Goal: Information Seeking & Learning: Find specific fact

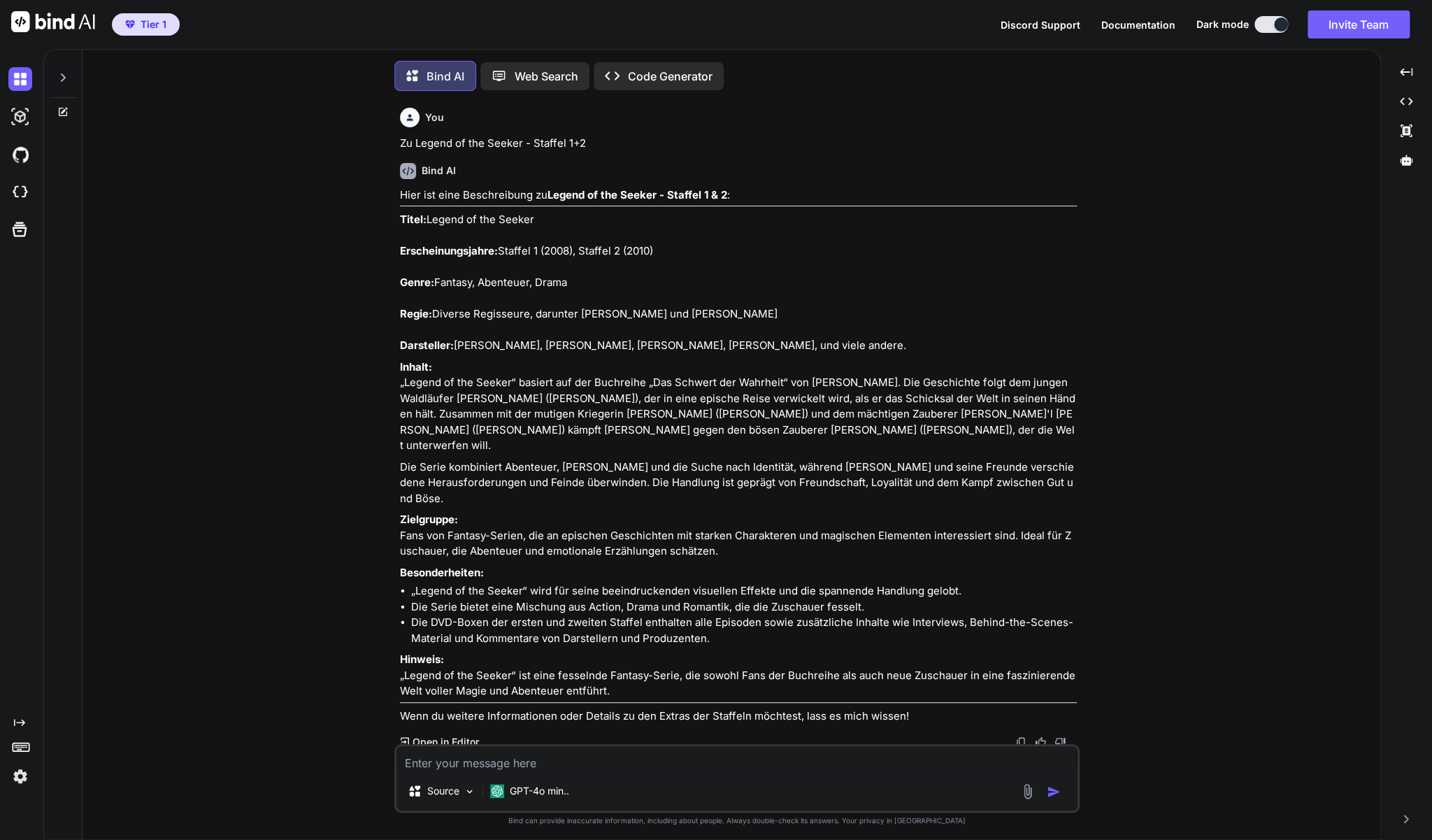
scroll to position [27851, 0]
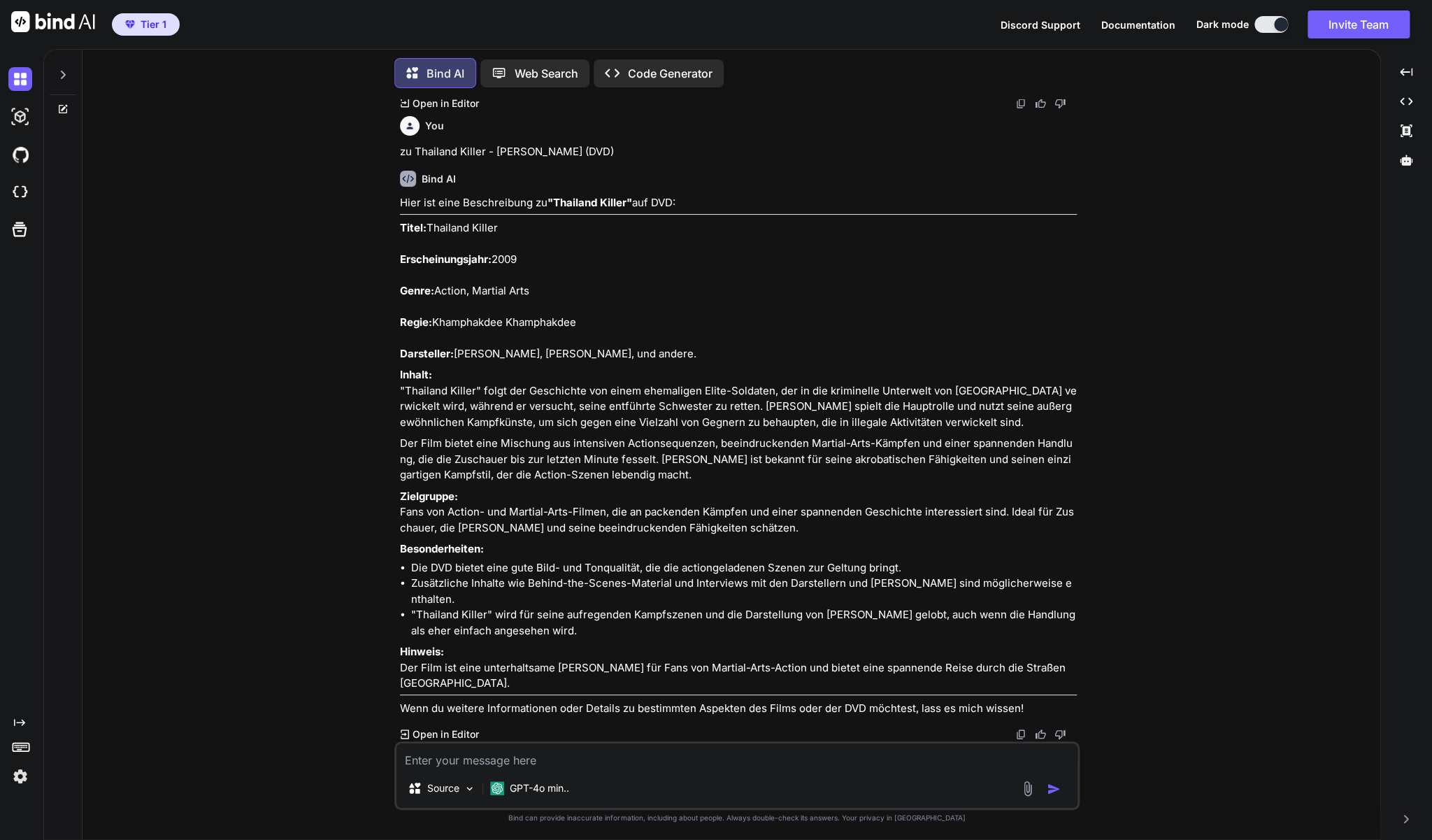
click at [518, 763] on textarea at bounding box center [737, 755] width 681 height 25
paste textarea "Der Plan - [PERSON_NAME], [PERSON_NAME] (Blu-ray)"
type textarea "Zu Der Plan - [PERSON_NAME], [PERSON_NAME] (Blu-ray)"
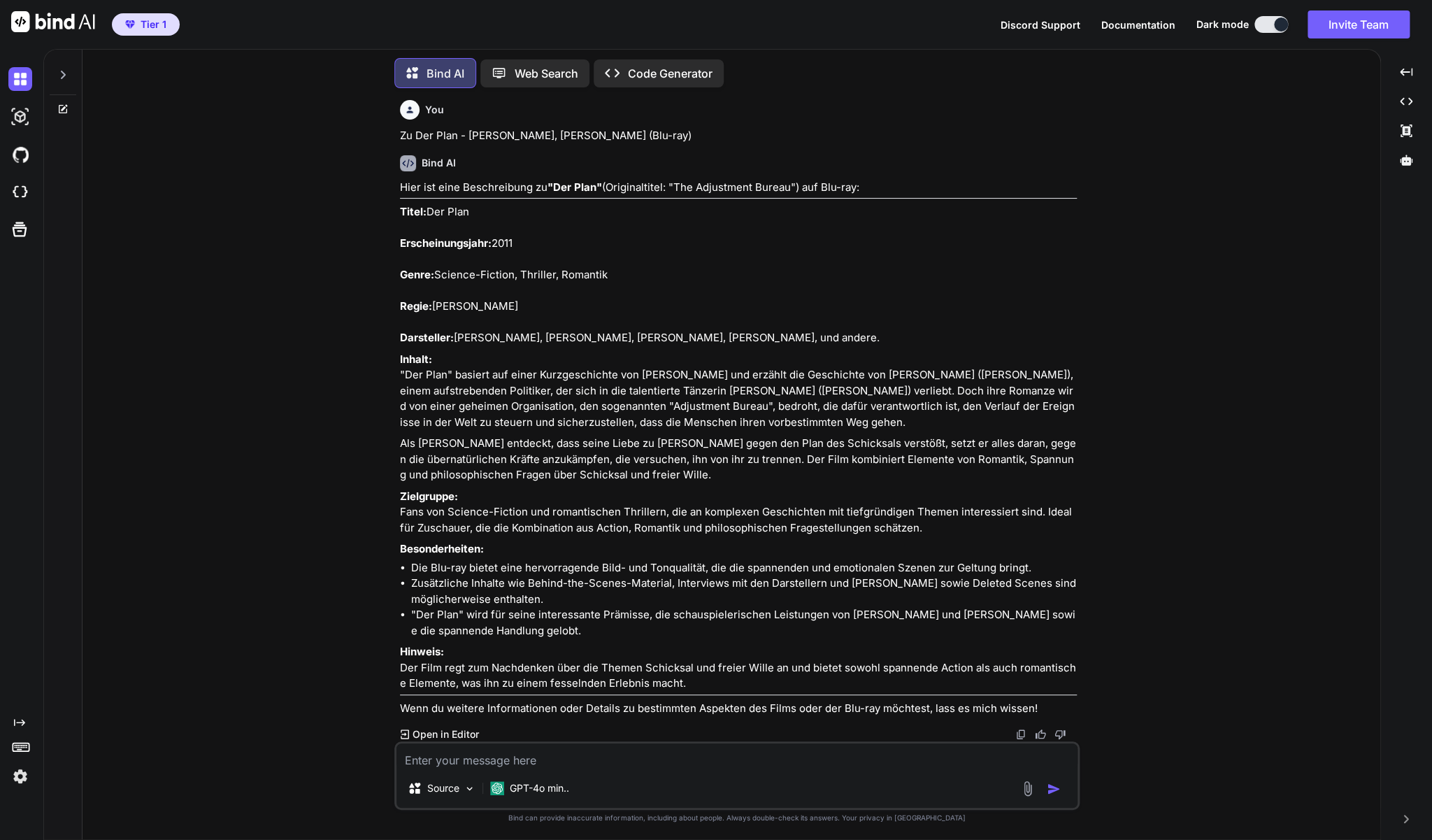
scroll to position [28891, 0]
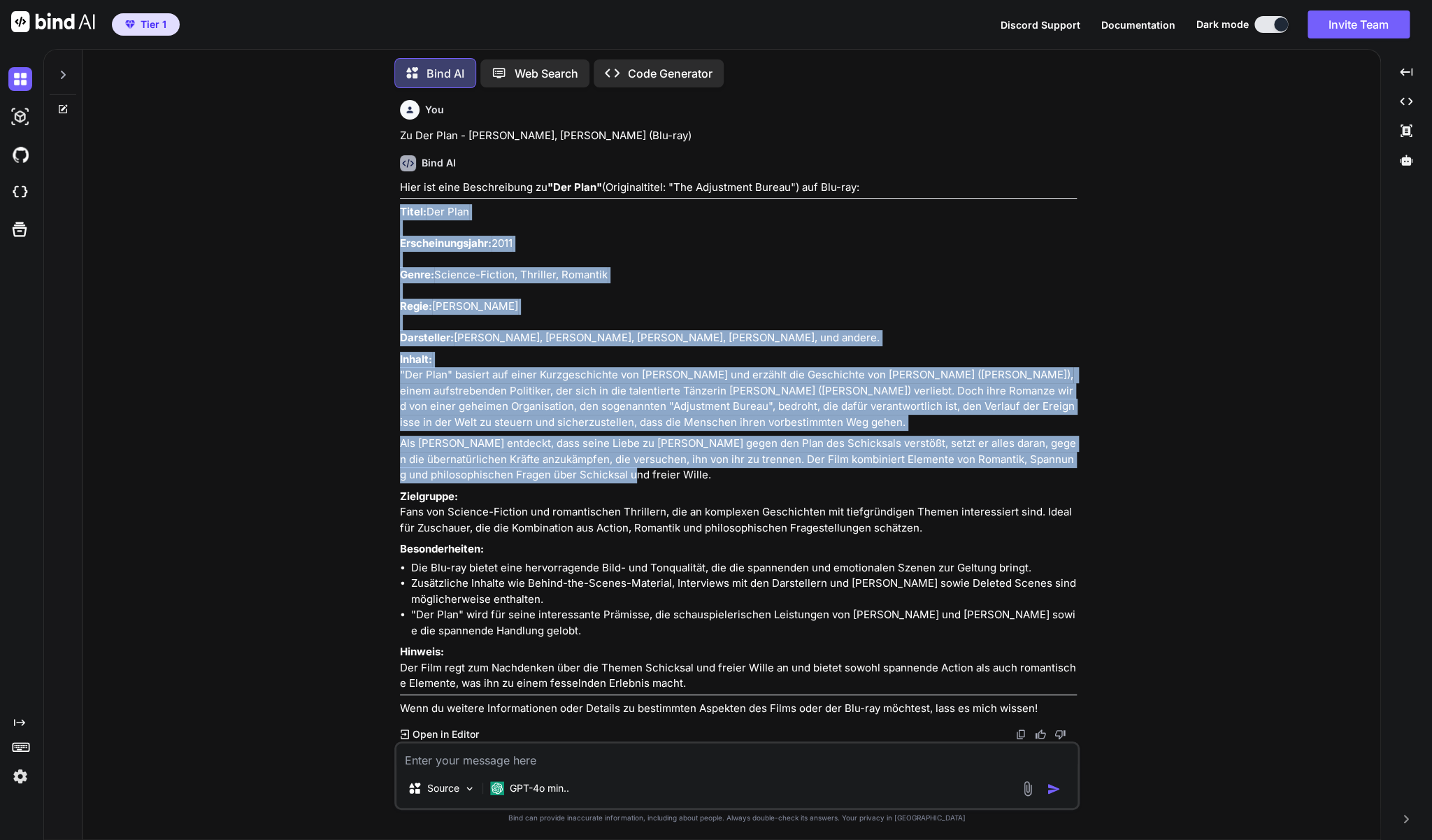
drag, startPoint x: 589, startPoint y: 598, endPoint x: 400, endPoint y: 321, distance: 335.3
click at [400, 321] on div "Hier ist eine Beschreibung zu "Der Plan" (Originaltitel: "The Adjustment Bureau…" at bounding box center [738, 447] width 676 height 537
copy div "Titel: Der Plan Erscheinungsjahr: 2011 Genre: Science-Fiction, Thriller, Romant…"
click at [594, 764] on textarea at bounding box center [737, 755] width 681 height 25
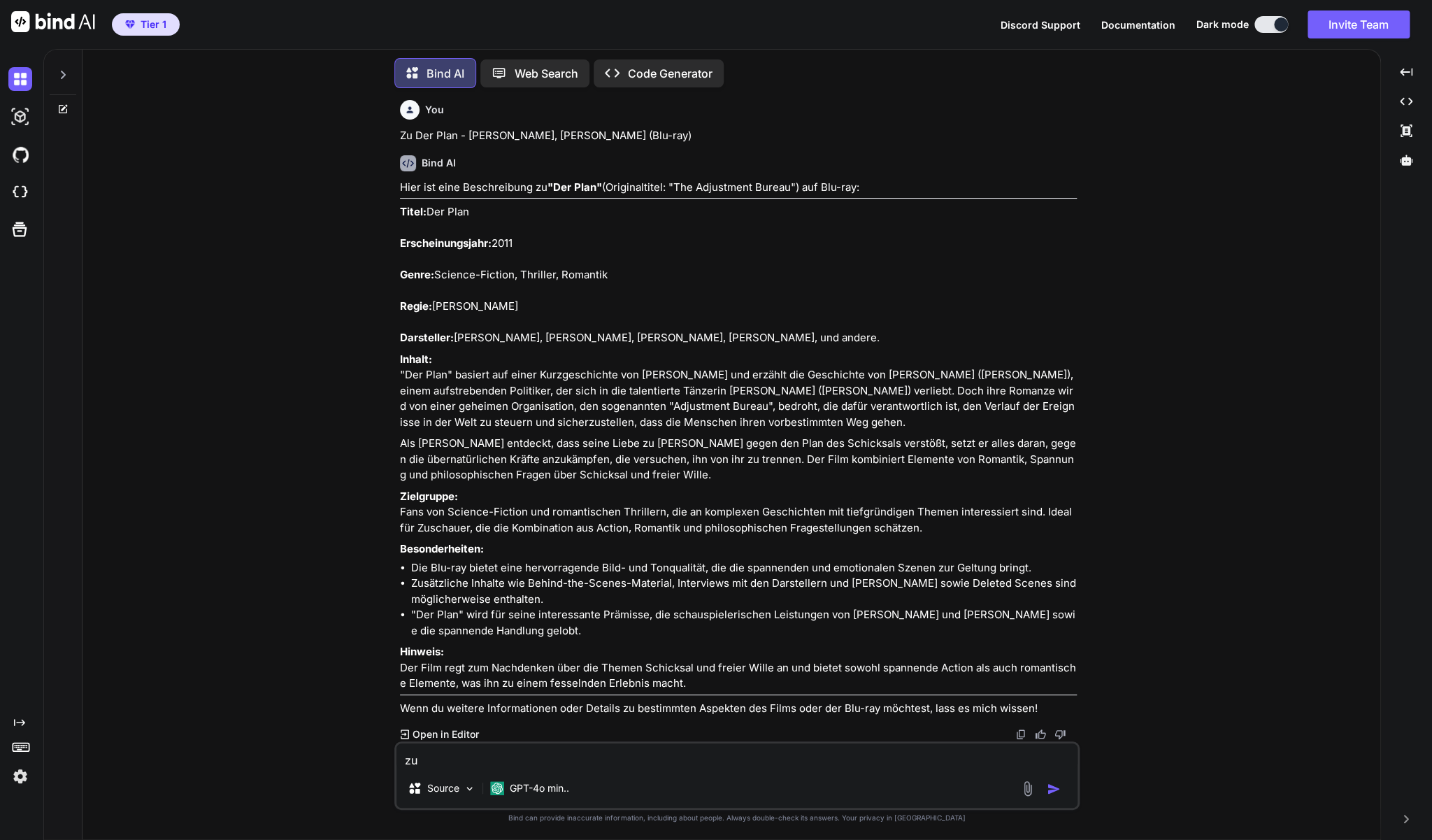
paste textarea "Tödliches Kommando - The Hurt Locker (Blu-Ray)"
type textarea "zu Tödliches Kommando - The Hurt Locker (Blu-Ray)"
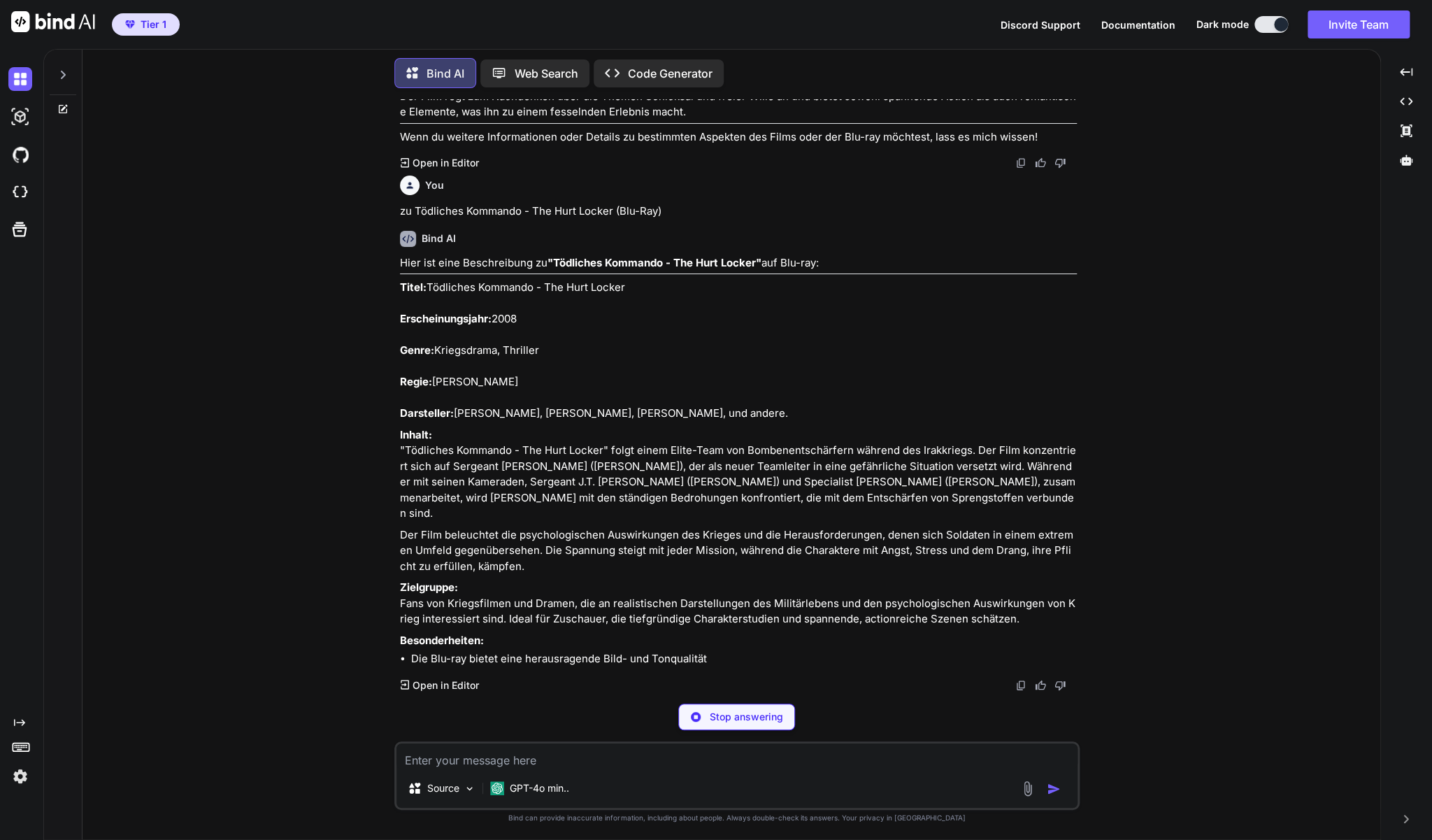
scroll to position [29630, 0]
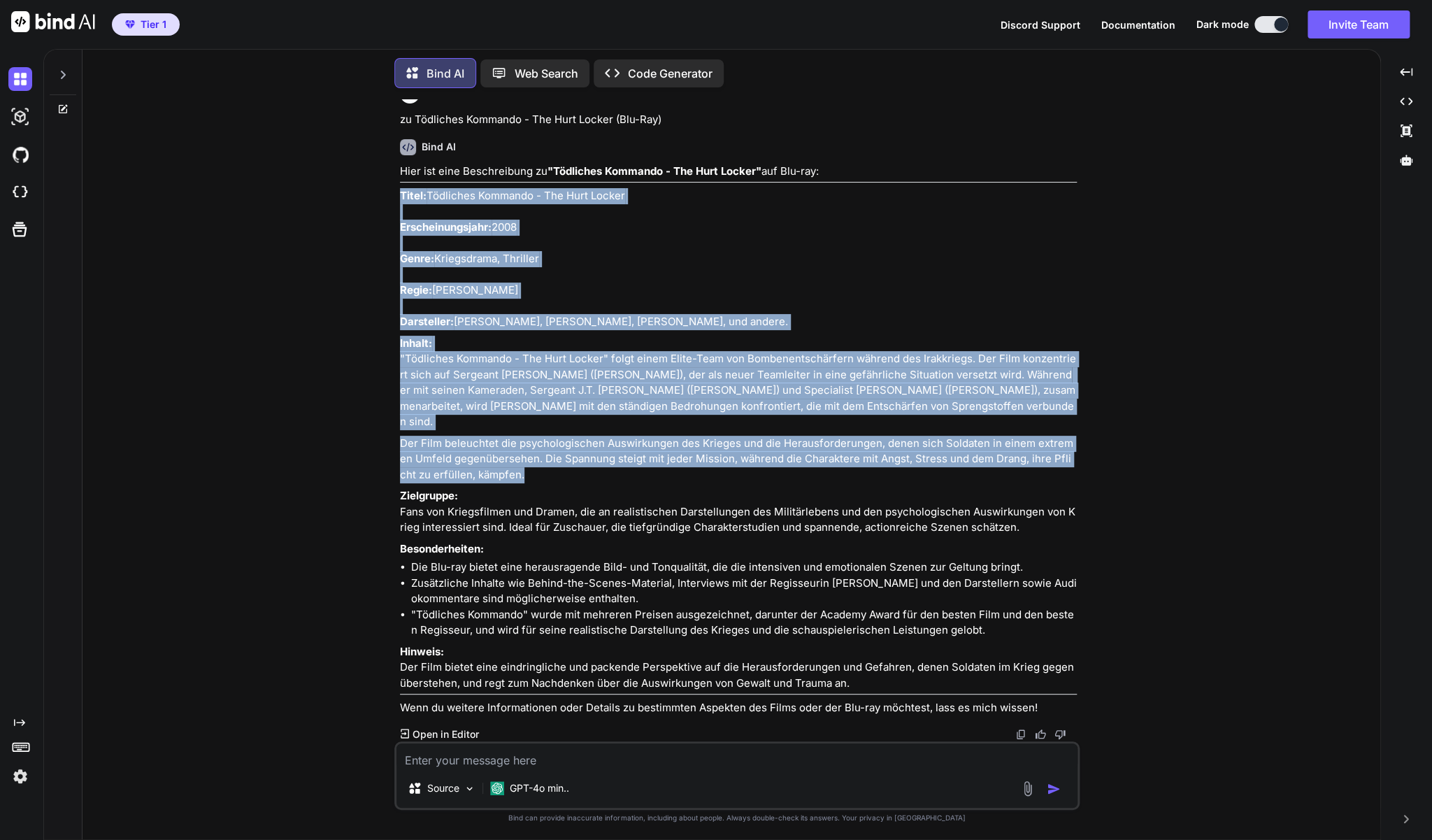
drag, startPoint x: 522, startPoint y: 558, endPoint x: 402, endPoint y: 272, distance: 310.2
click at [402, 272] on div "Hier ist eine Beschreibung zu "Tödliches Kommando - The Hurt Locker" auf Blu-ra…" at bounding box center [738, 439] width 676 height 552
copy div "Titel: Tödliches Kommando - The Hurt Locker Erscheinungsjahr: 2008 Genre: Krieg…"
click at [617, 758] on textarea at bounding box center [737, 755] width 681 height 25
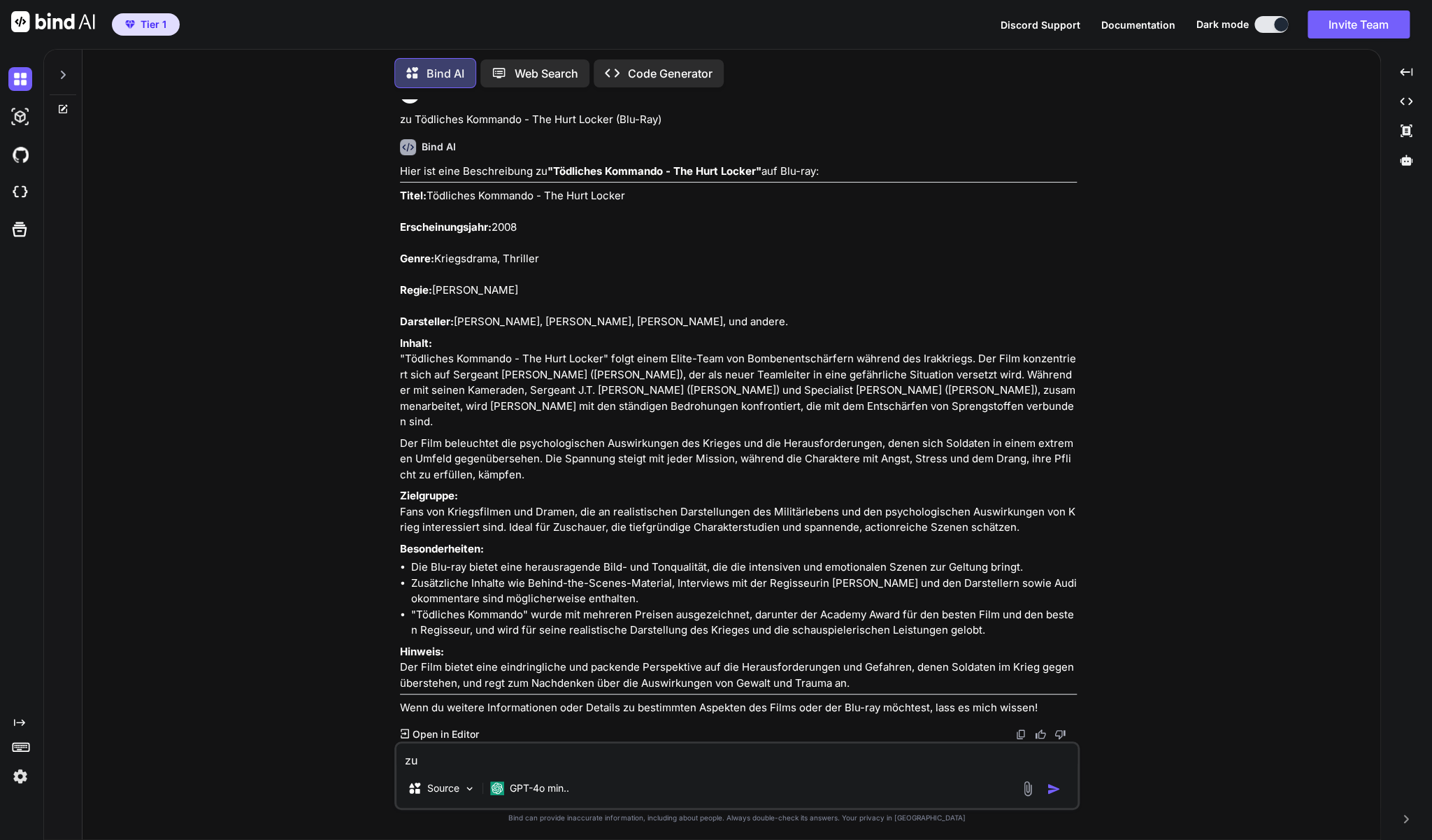
paste textarea "Stirb Langsam 4.0 (Blu-ray)"
type textarea "zu Stirb Langsam 4.0 (Blu-ray)"
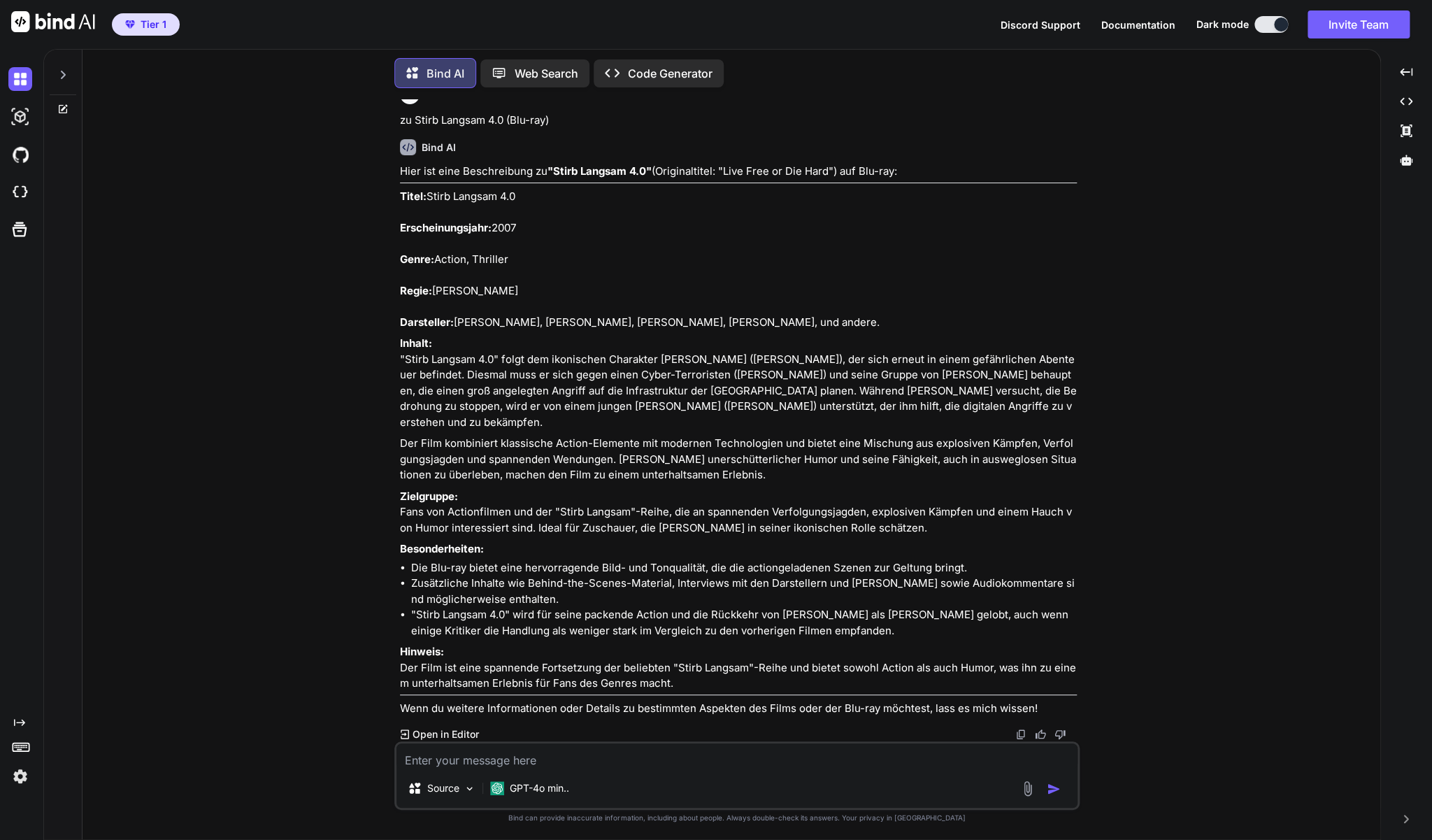
scroll to position [30361, 0]
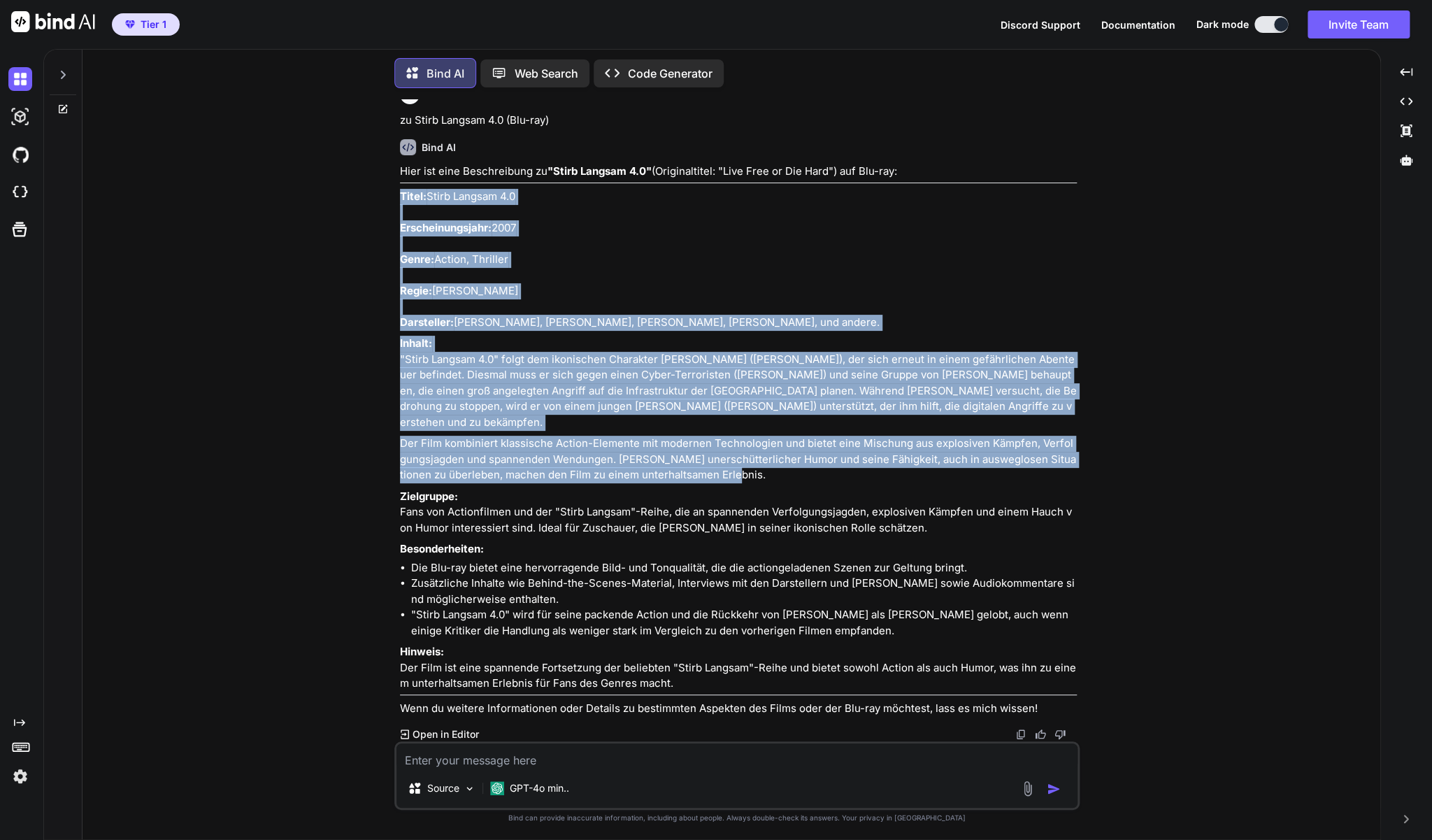
drag, startPoint x: 729, startPoint y: 516, endPoint x: 400, endPoint y: 239, distance: 430.1
click at [400, 239] on div "Hier ist eine Beschreibung zu "Stirb Langsam 4.0" (Originaltitel: "Live Free or…" at bounding box center [738, 439] width 676 height 552
copy div "Lorem: Ipsum Dolorsi 4.1 Ametconsectetura: 7311 Elits: Doeius, Temporin Utlab: …"
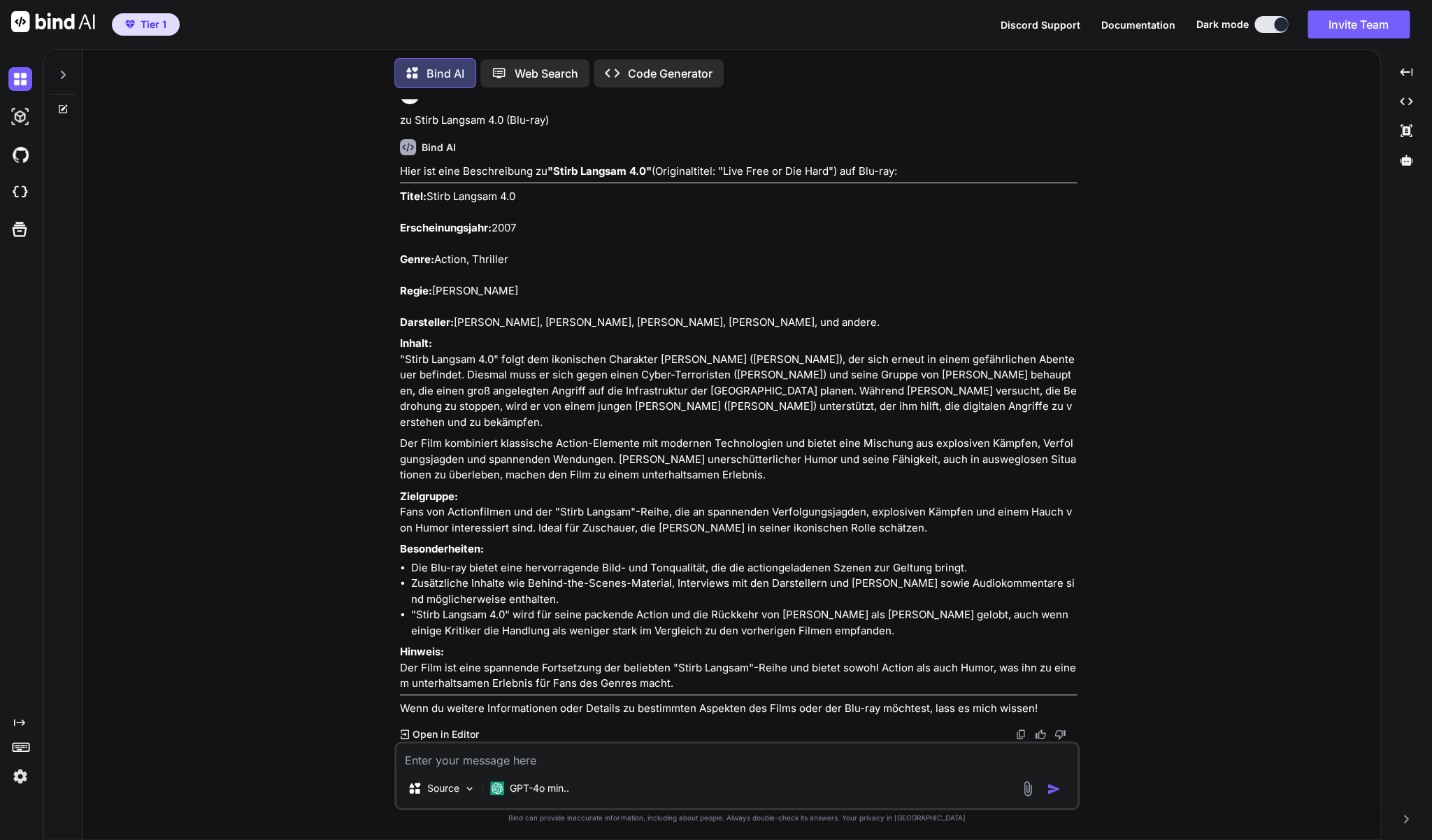
click at [505, 762] on textarea at bounding box center [737, 755] width 681 height 25
paste textarea "Never Die Alone (Blu-Ray)"
type textarea "zu Never Die Alone (Blu-Ray)"
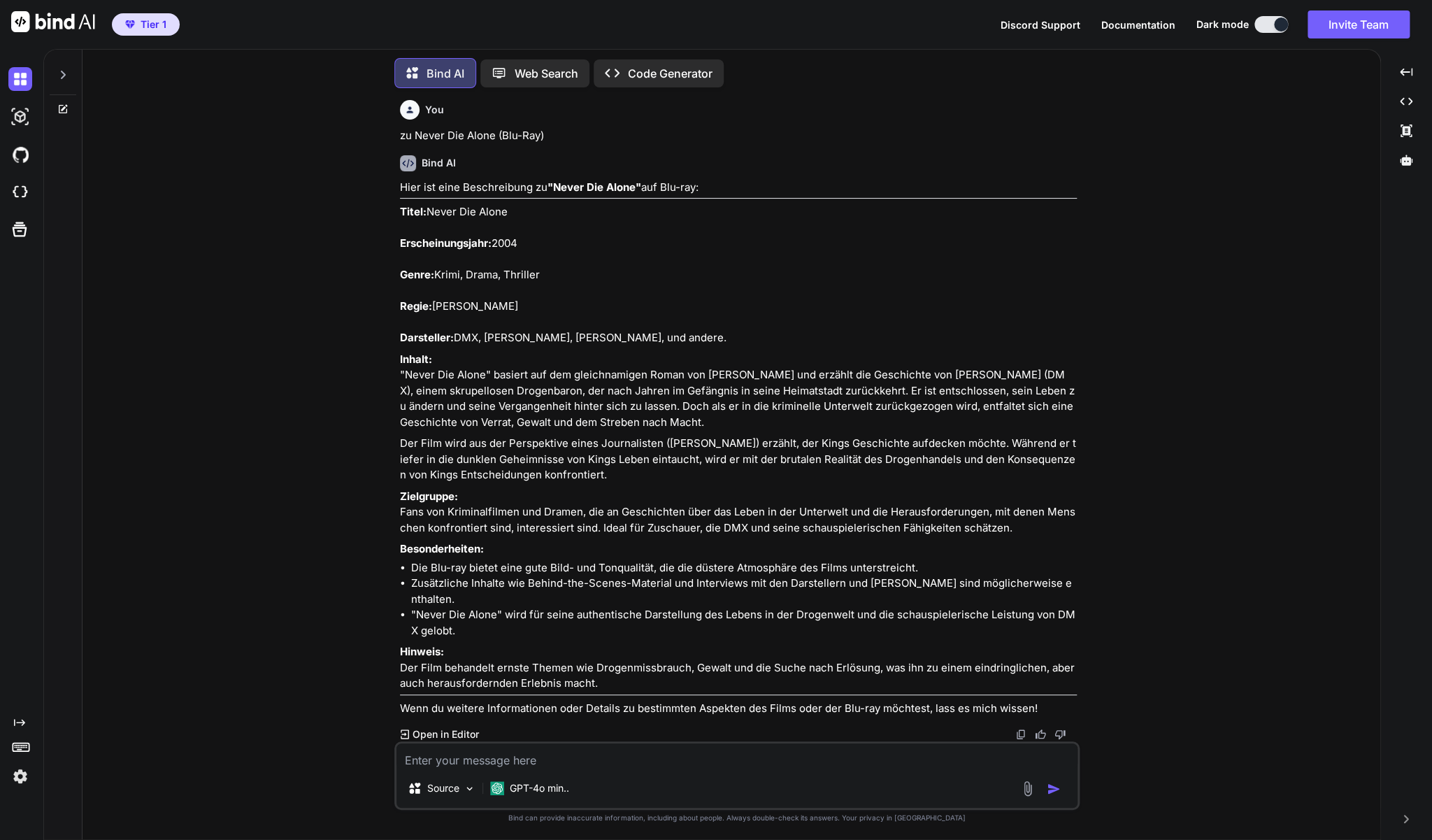
scroll to position [30891, 0]
drag, startPoint x: 401, startPoint y: 399, endPoint x: 658, endPoint y: 682, distance: 382.3
click at [658, 682] on div "Hier ist eine Beschreibung zu "Never Die Alone" auf Blu-ray: Titel: Never Die A…" at bounding box center [738, 447] width 676 height 537
copy div "Titel: Never Die Alone Erscheinungsjahr: 2004 Genre: Krimi, Drama, Thriller Reg…"
click at [461, 759] on textarea at bounding box center [737, 755] width 681 height 25
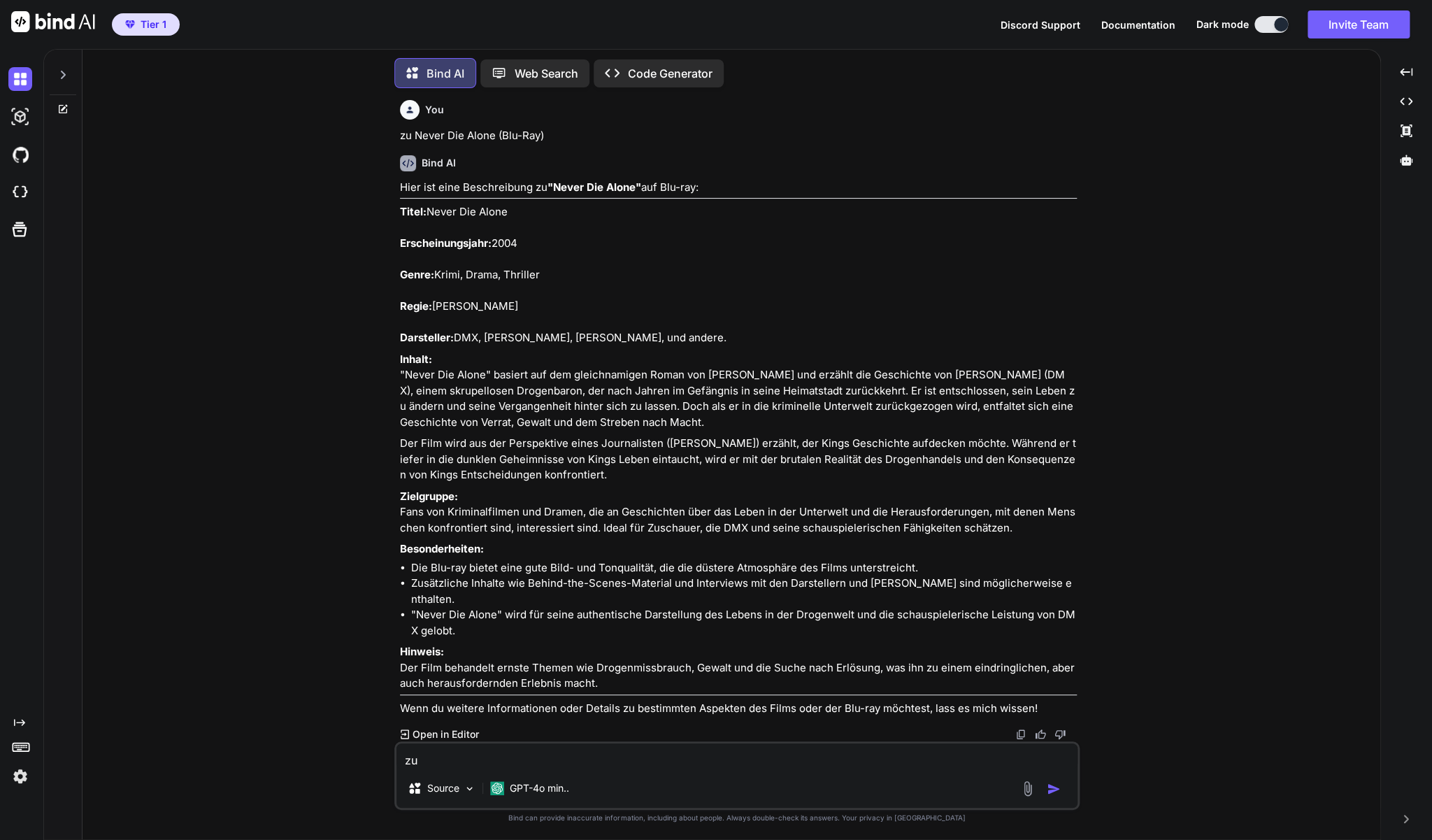
paste textarea "Daddy's Home - Blu-ray mit [PERSON_NAME] & [PERSON_NAME]"
type textarea "zu Daddy's Home - Blu-ray mit [PERSON_NAME] & [PERSON_NAME]"
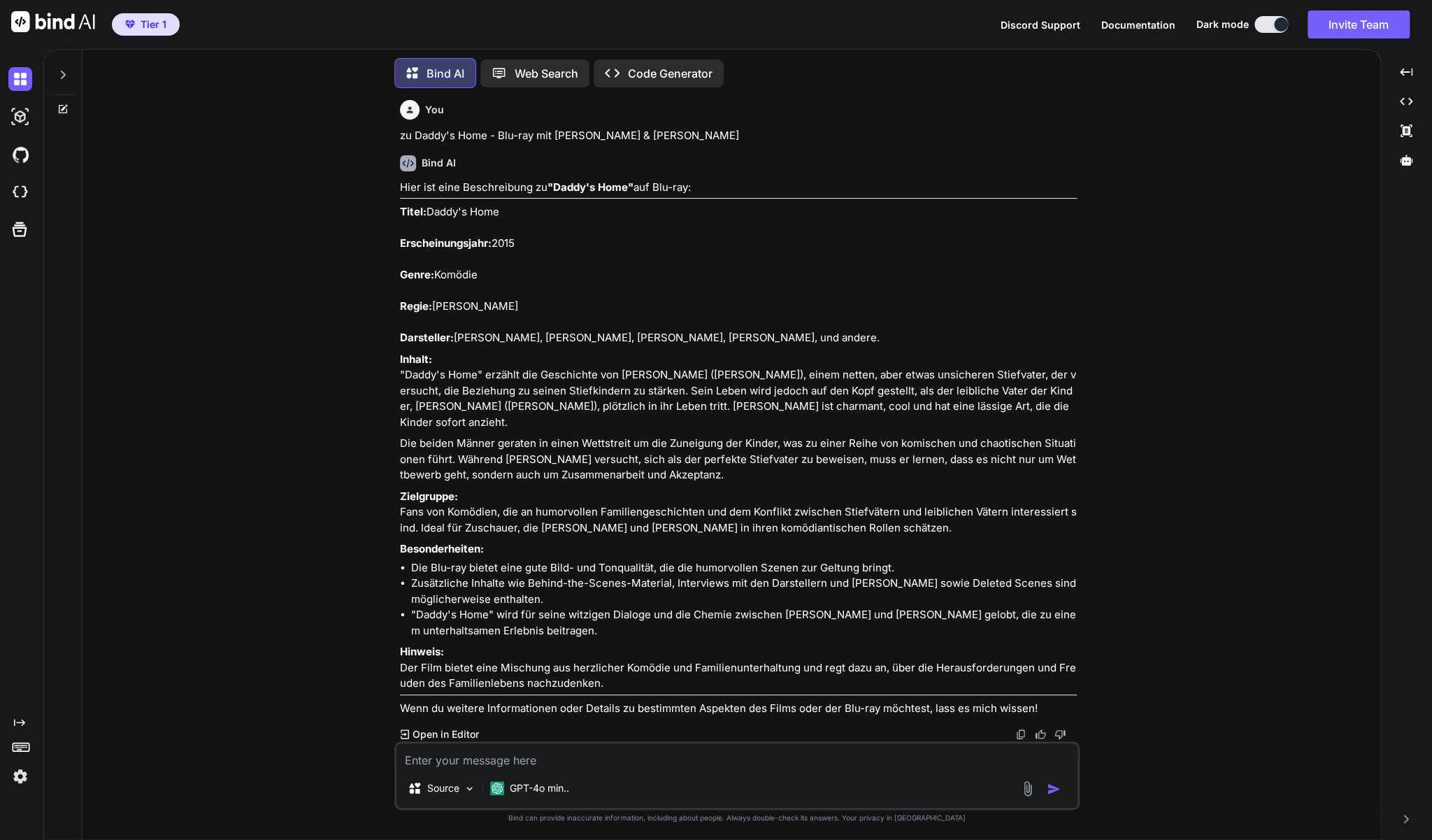
scroll to position [31650, 0]
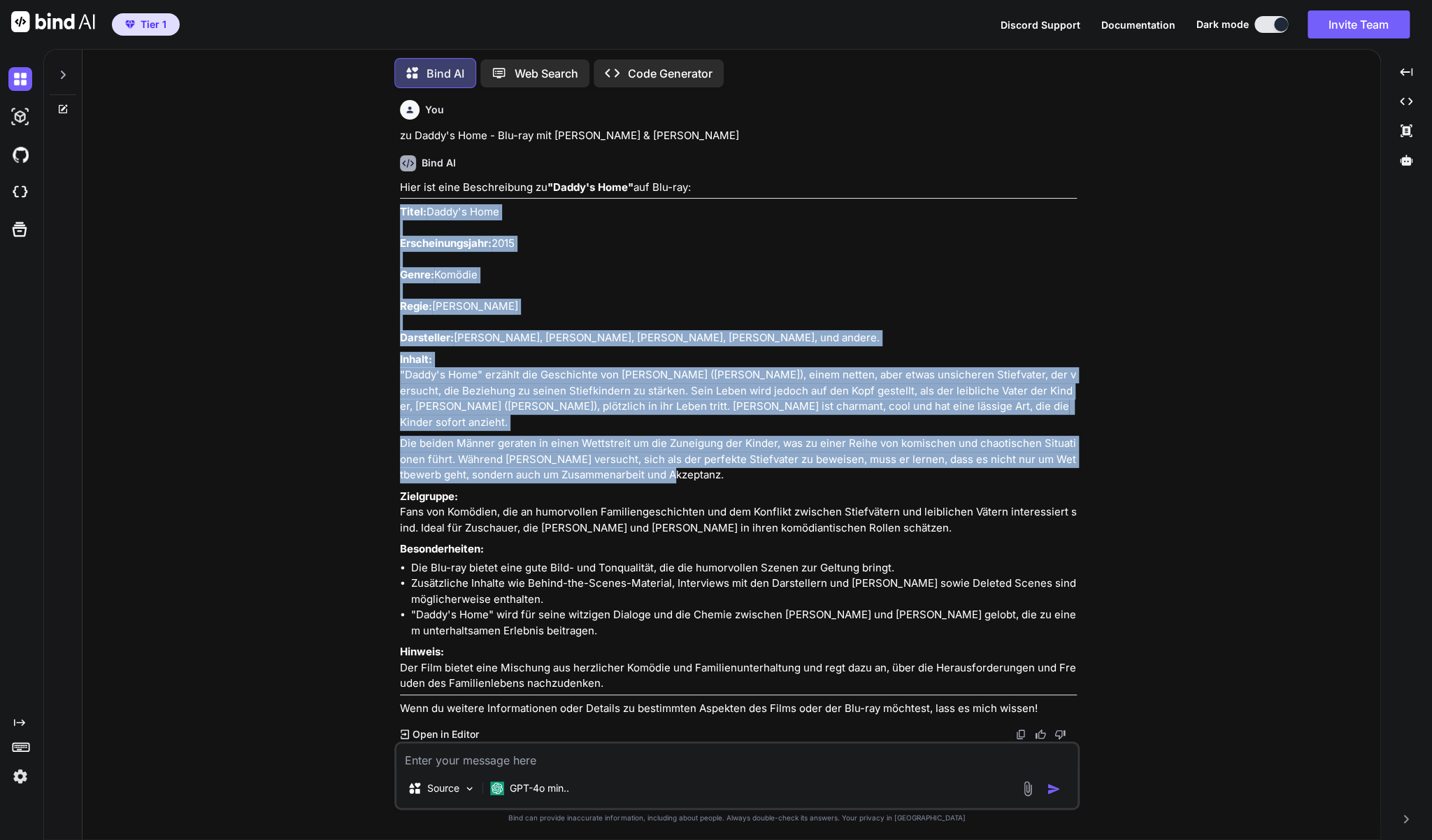
drag, startPoint x: 657, startPoint y: 582, endPoint x: 399, endPoint y: 315, distance: 371.3
click at [399, 315] on div "You Zu Legend of the Seeker - Staffel 1+2 Bind AI Hier ist eine Beschreibung zu…" at bounding box center [738, 420] width 682 height 642
click at [573, 760] on textarea at bounding box center [737, 755] width 681 height 25
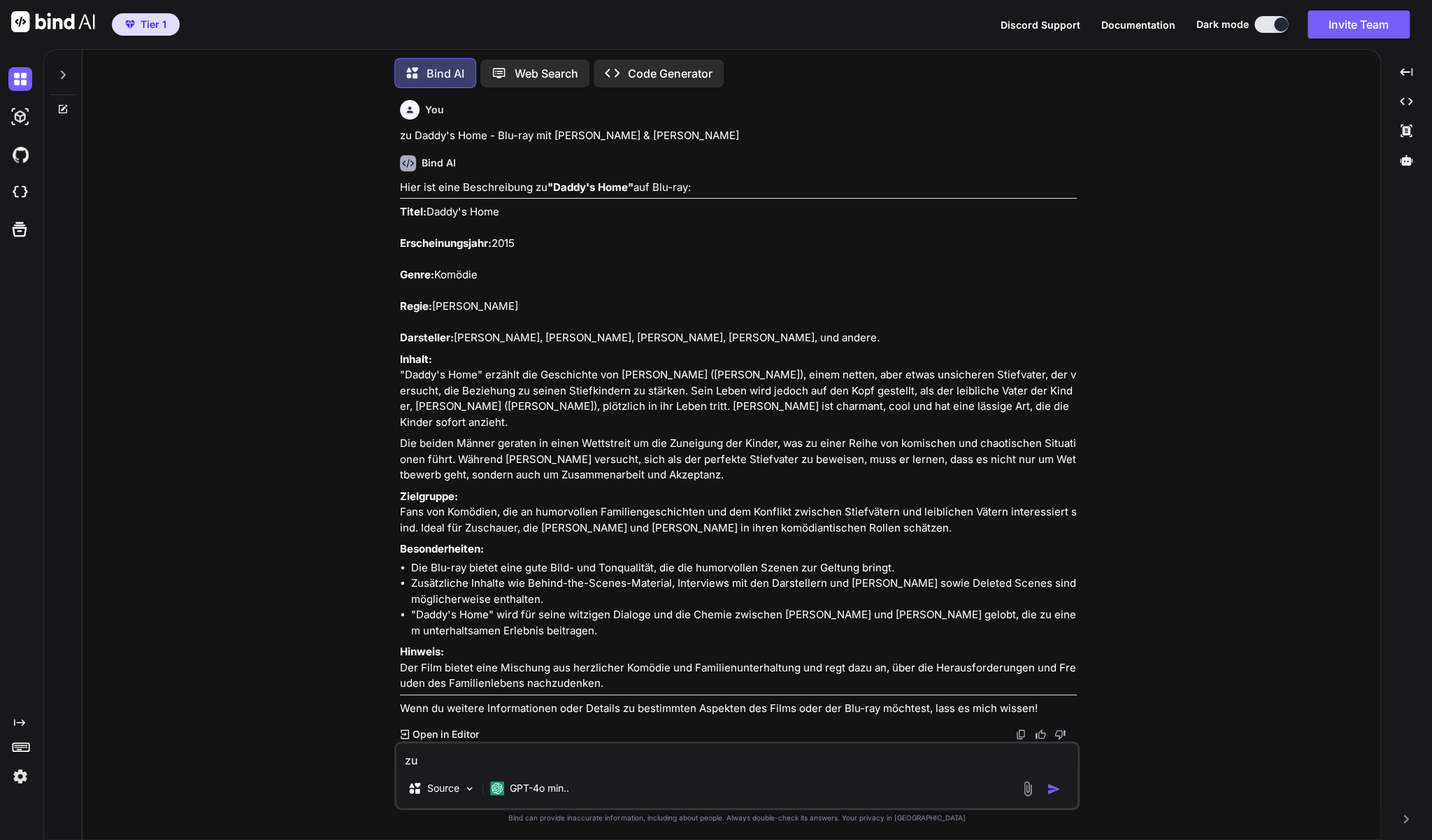
paste textarea "Der Chaos-Dad auf Blu-Ray - [PERSON_NAME] & [PERSON_NAME]!"
type textarea "zu Der Chaos-Dad auf Blu-Ray - [PERSON_NAME] & [PERSON_NAME]!"
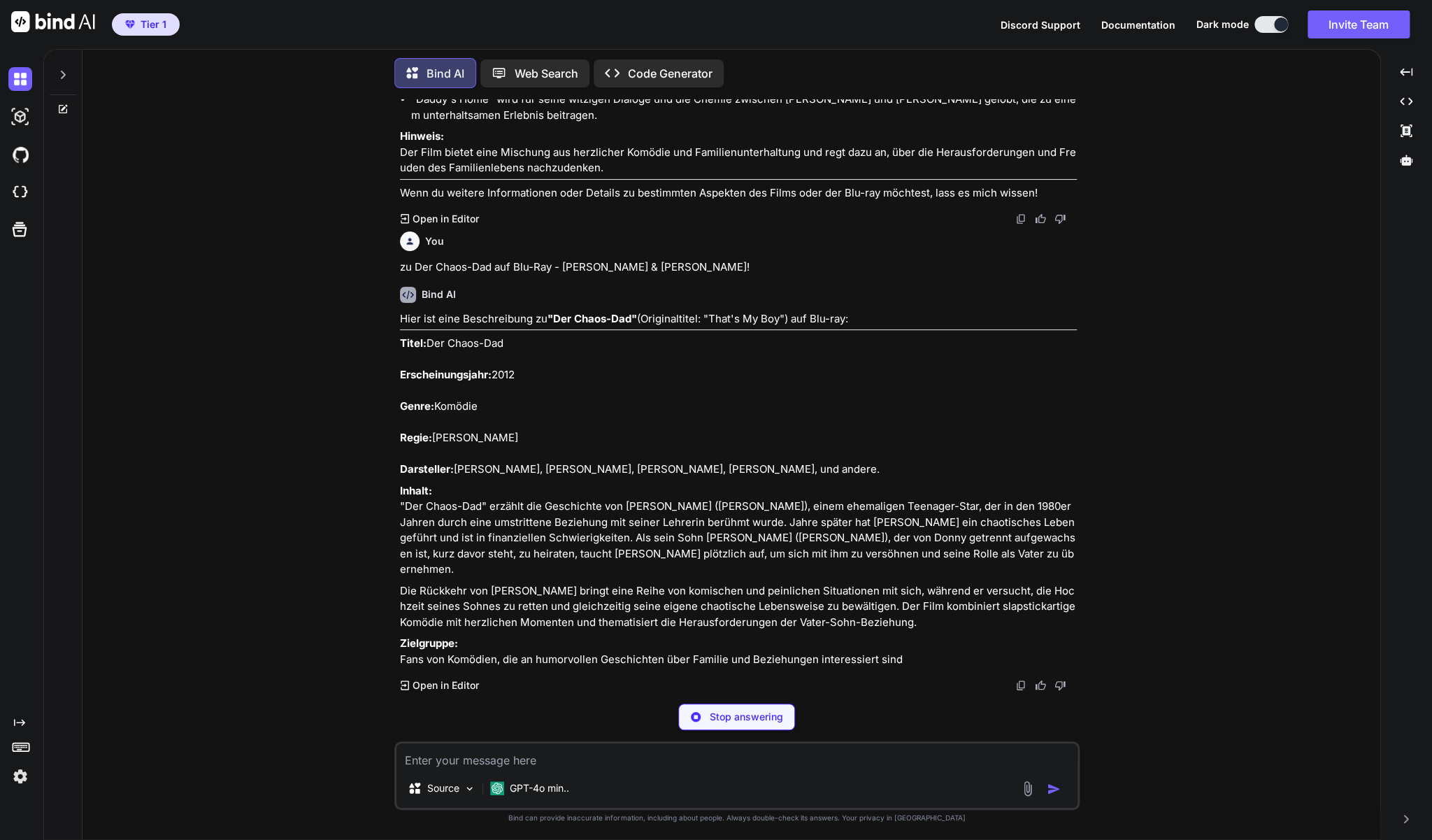
scroll to position [32319, 0]
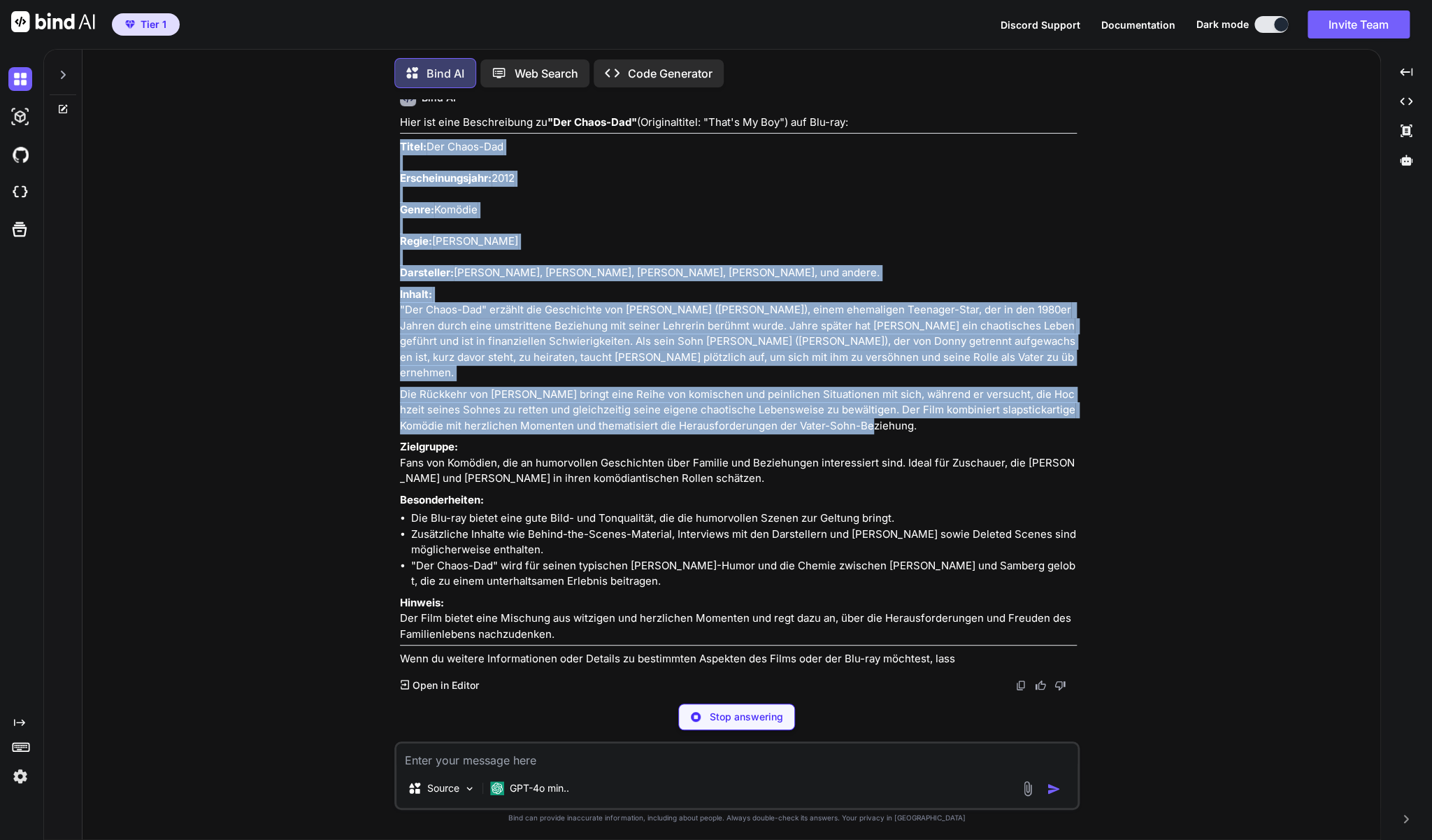
drag, startPoint x: 867, startPoint y: 608, endPoint x: 402, endPoint y: 326, distance: 543.8
click at [402, 326] on div "Hier ist eine Beschreibung zu "Der Chaos-Dad" (Originaltitel: "That's My Boy") …" at bounding box center [738, 391] width 676 height 552
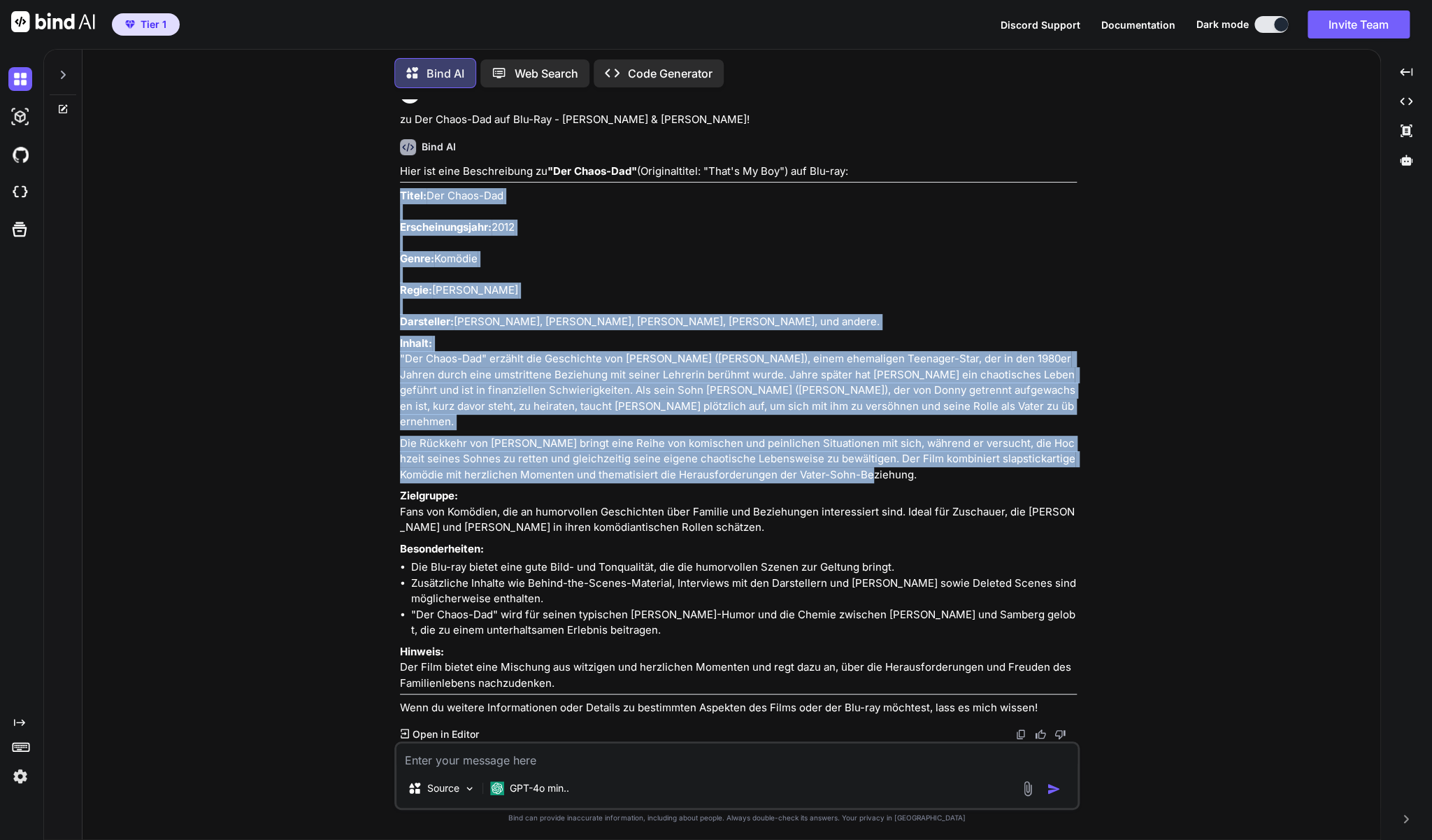
copy div "Lorem: Ips Dolor-Sit Ametconsectetura: 8041 Elits: Doeiusm Tempo: Inci Utlabo E…"
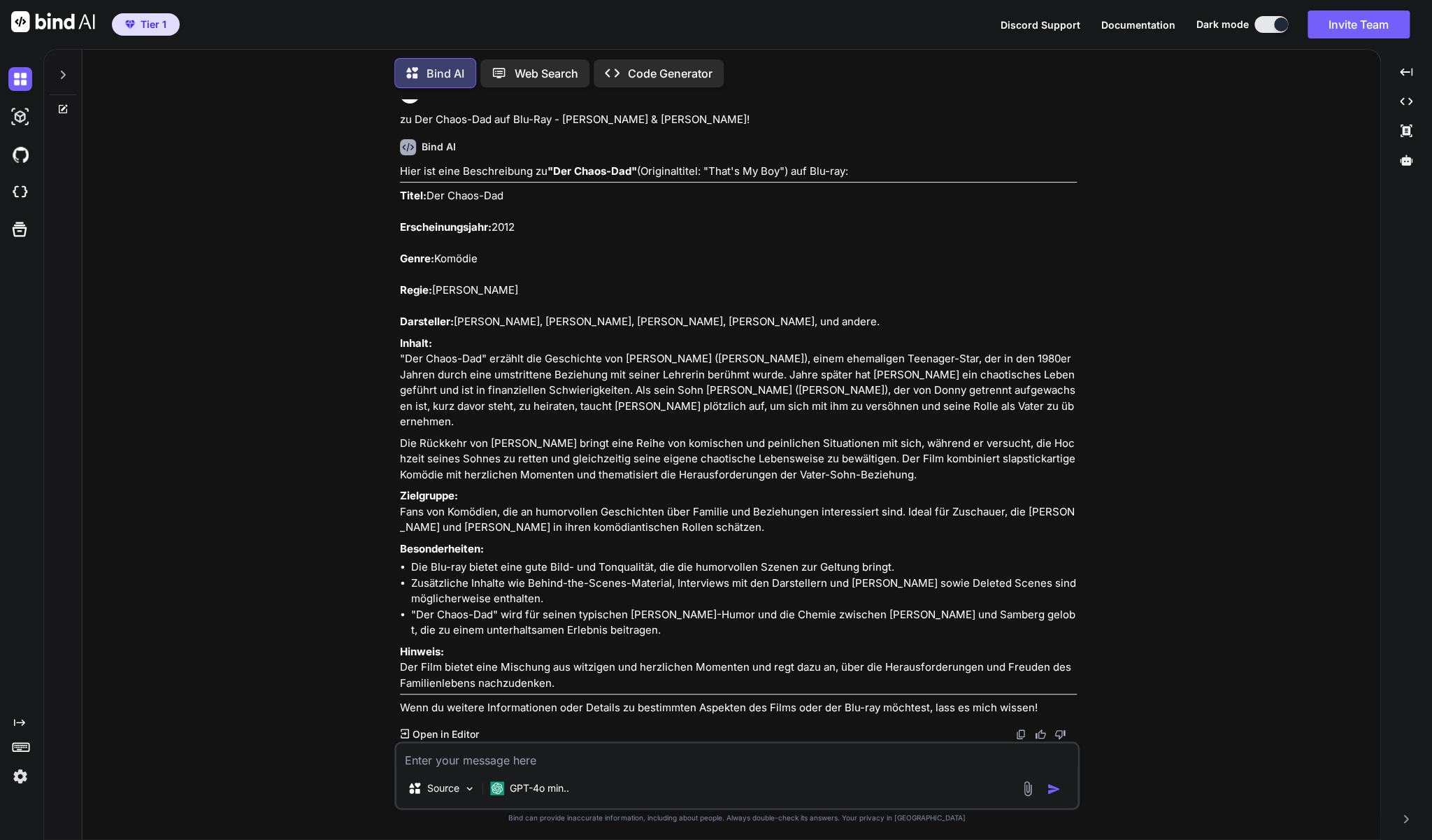
click at [533, 753] on textarea at bounding box center [737, 755] width 681 height 25
paste textarea "Born to be Wild - Saumässig unterwegs (Blu-ray)"
type textarea "zu Born to be Wild - Saumässig unterwegs (Blu-ray)"
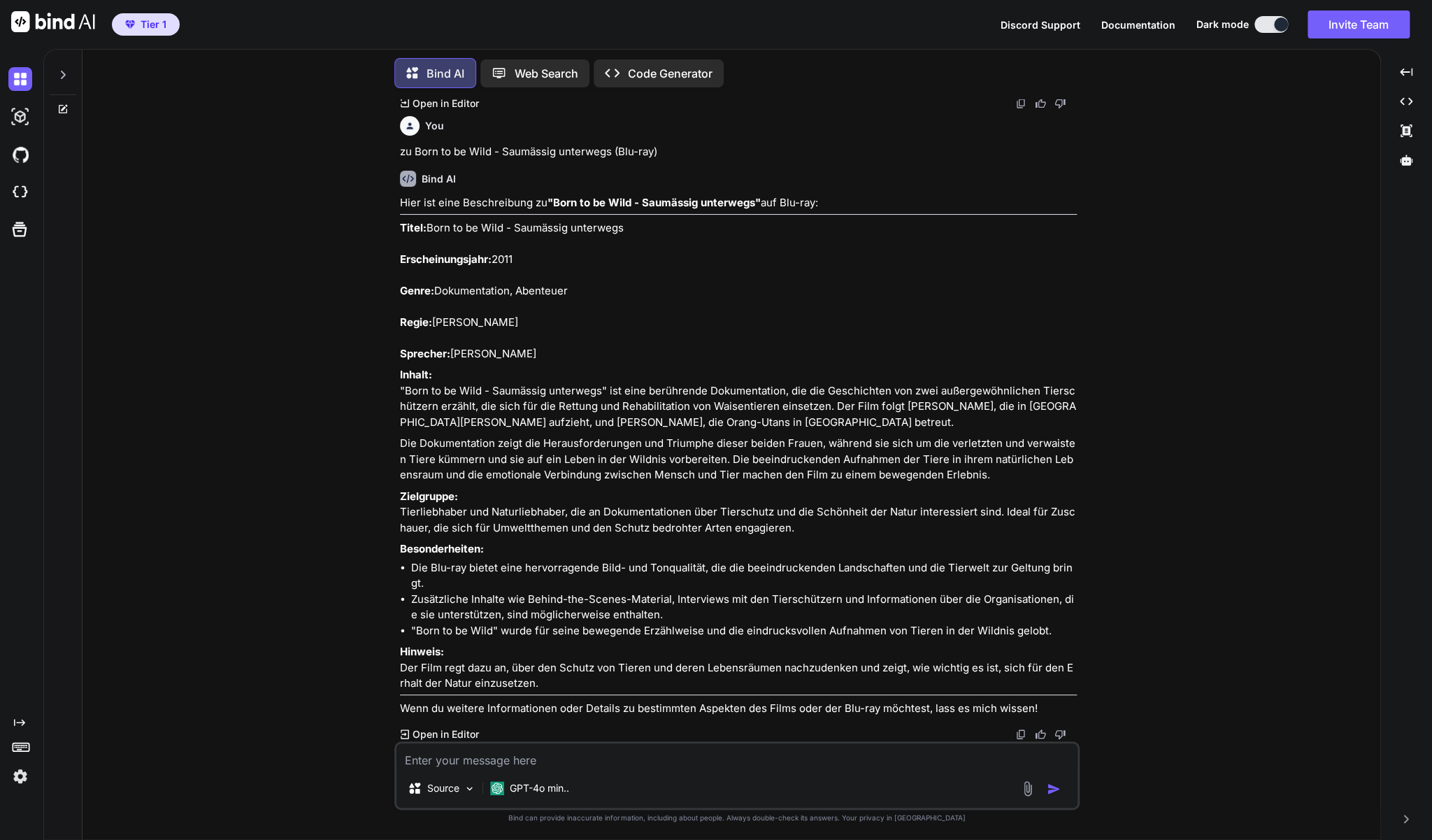
scroll to position [33134, 0]
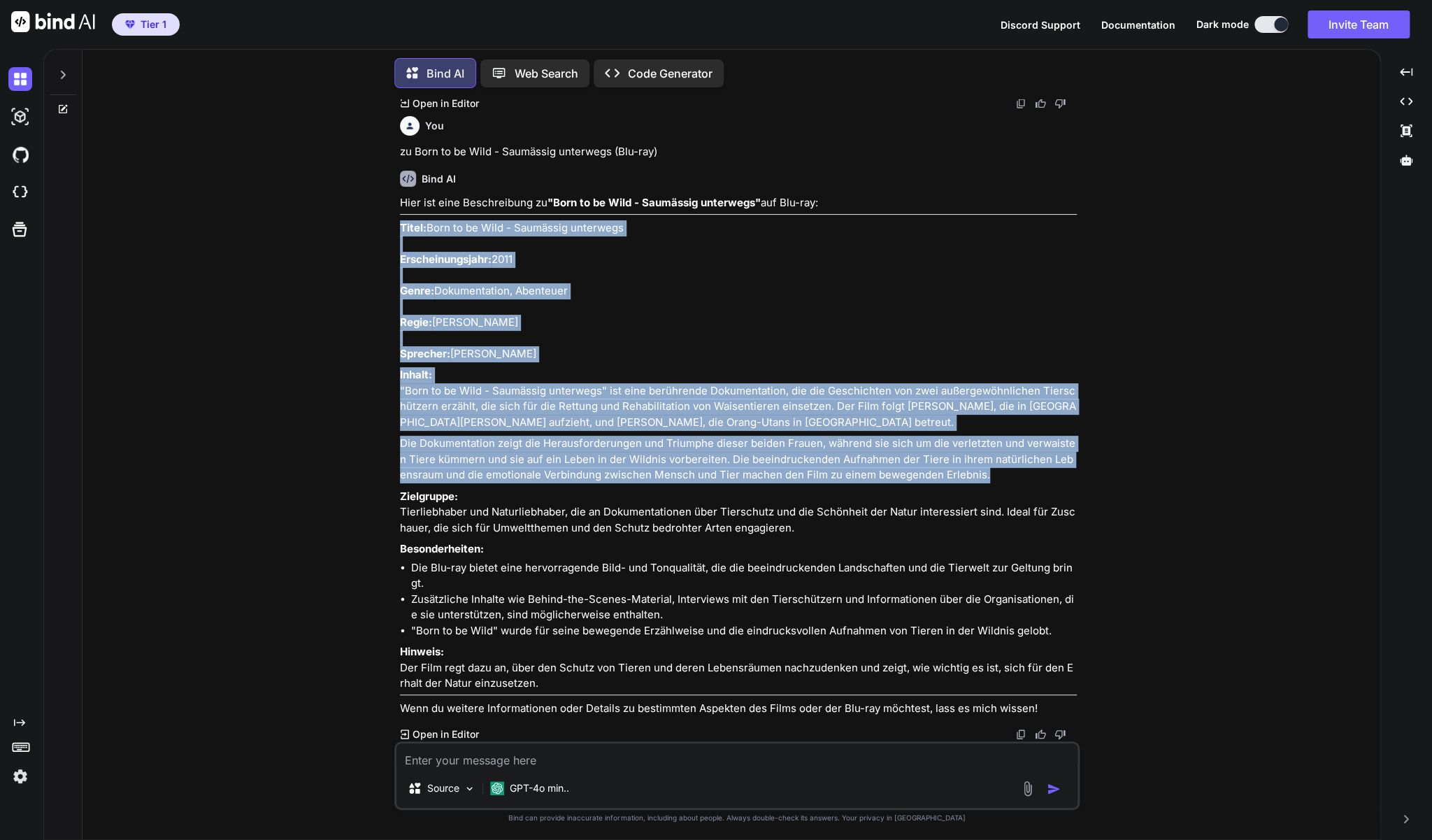
drag, startPoint x: 400, startPoint y: 204, endPoint x: 989, endPoint y: 464, distance: 643.8
click at [989, 464] on div "Hier ist eine Beschreibung zu "Born to be Wild - Saumässig unterwegs" auf Blu-r…" at bounding box center [738, 455] width 676 height 521
copy div "Titel: Born to be Wild - Saumässig unterwegs Erscheinungsjahr: 2011 Genre: Doku…"
click at [485, 762] on textarea at bounding box center [737, 755] width 681 height 25
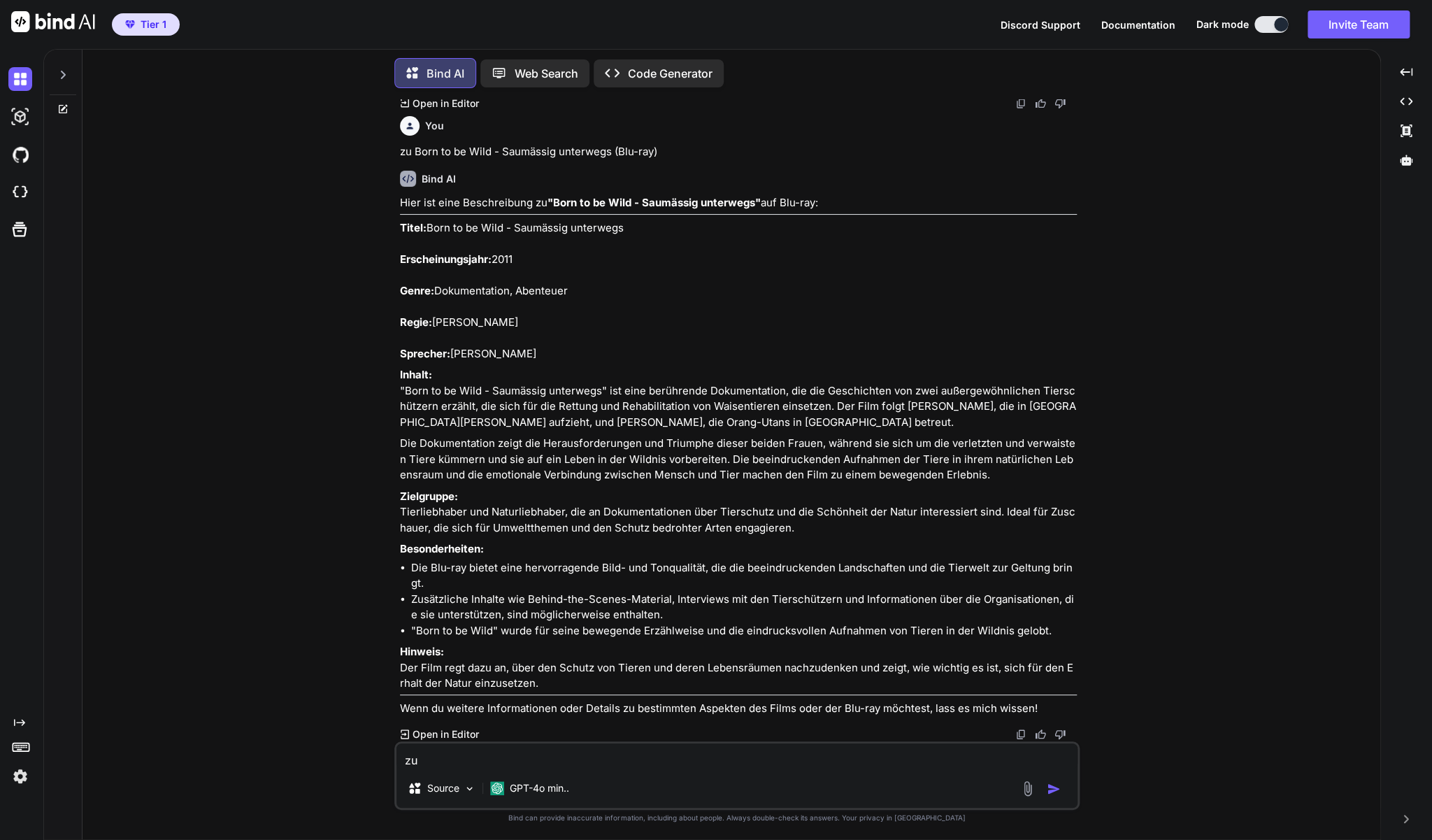
paste textarea "Moving [PERSON_NAME] mit [PERSON_NAME] (Blu-ray)"
type textarea "zu Moving McAllister mit [PERSON_NAME] (Blu-ray)"
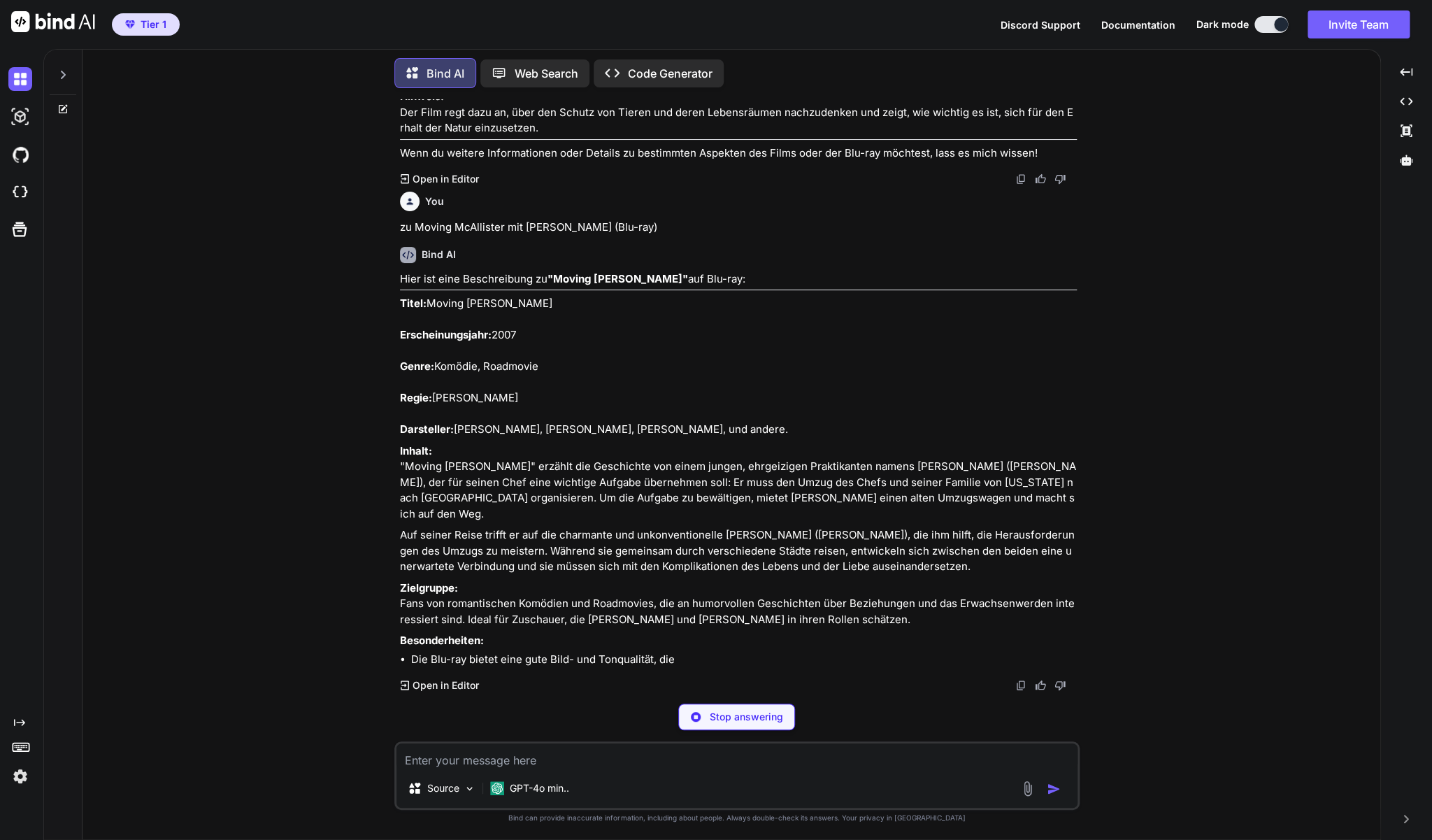
scroll to position [33700, 0]
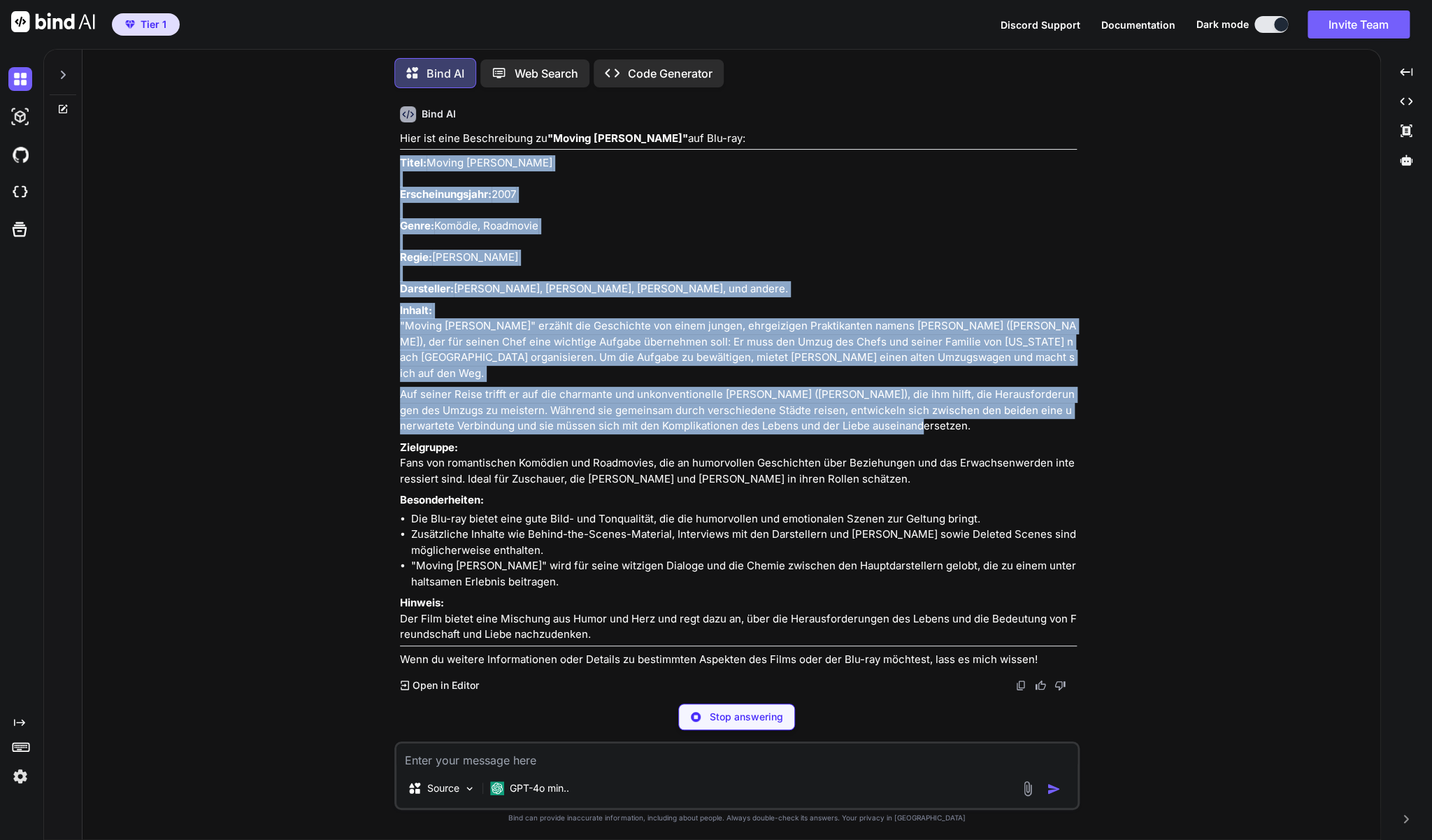
drag, startPoint x: 875, startPoint y: 579, endPoint x: 400, endPoint y: 316, distance: 542.9
click at [400, 316] on div "Hier ist eine Beschreibung zu "Moving [PERSON_NAME]" auf Blu-ray: Titel: Moving…" at bounding box center [738, 399] width 676 height 537
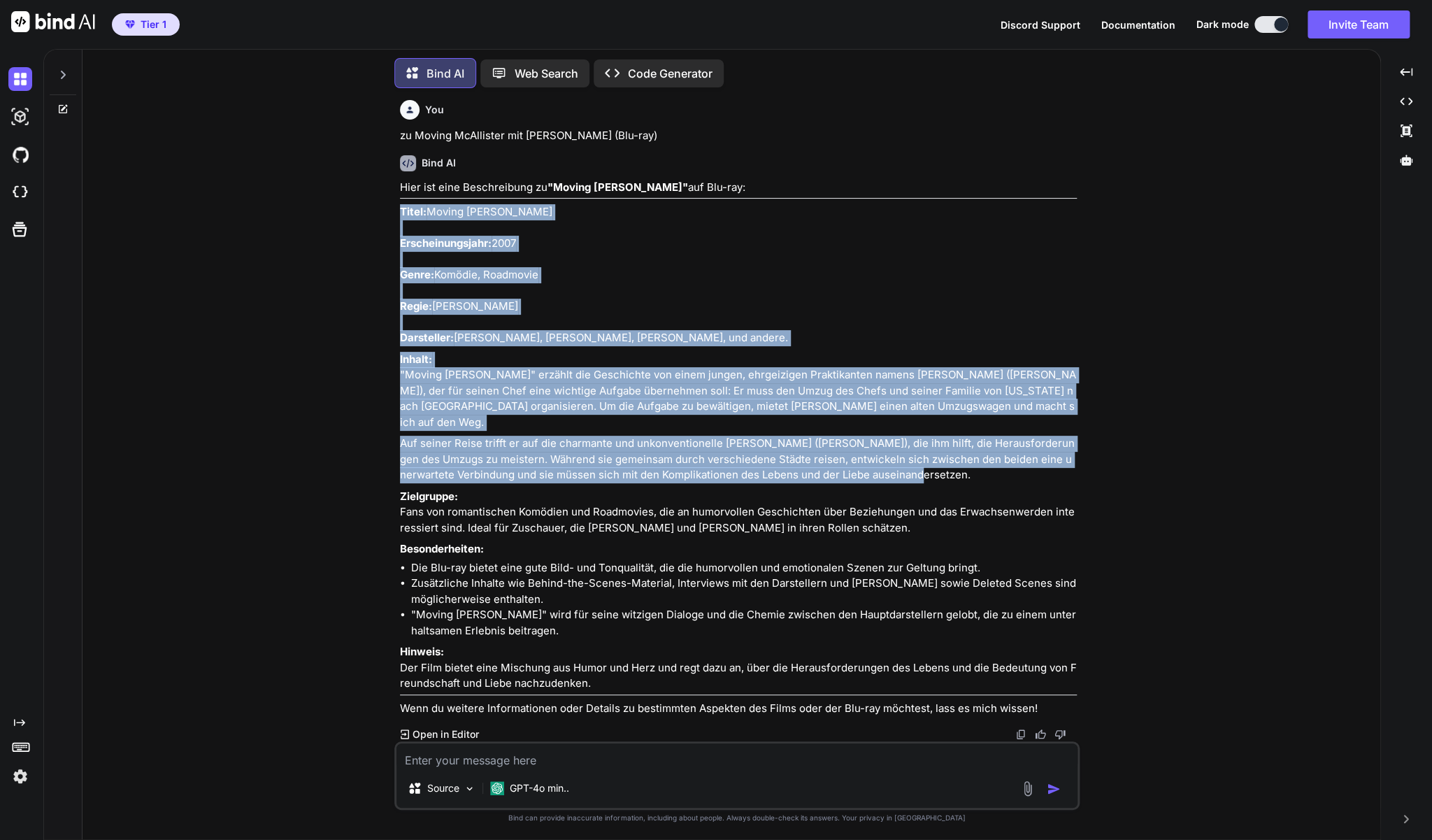
copy div "Titel: Moving [PERSON_NAME] Erscheinungsjahr: 2007 Genre: Komödie, Roadmovie Re…"
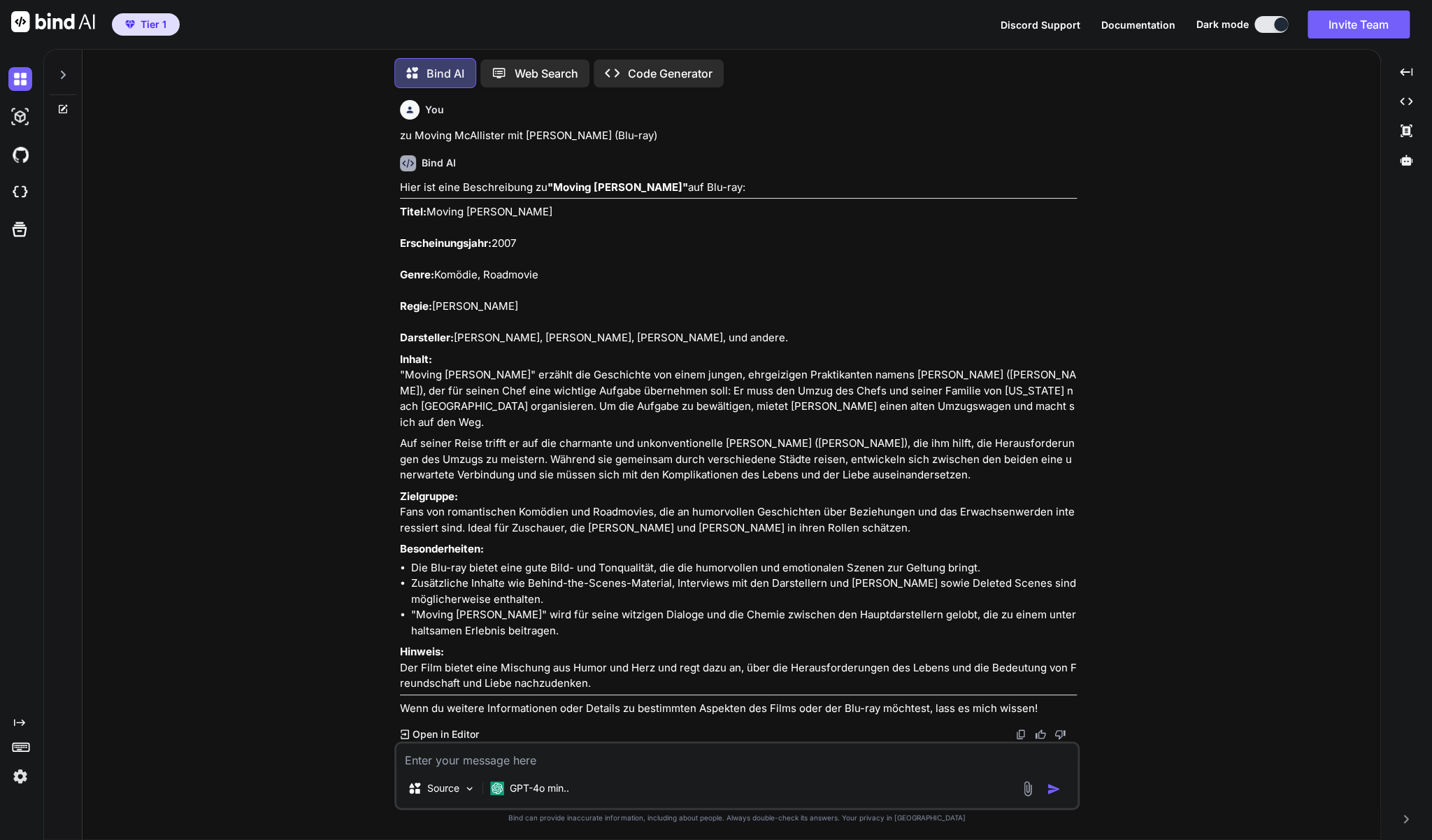
click at [588, 760] on textarea at bounding box center [737, 755] width 681 height 25
paste textarea "Prey - Gefahr aus der Wildnis (DVD)"
type textarea "zu Prey - Gefahr aus der Wildnis (DVD)"
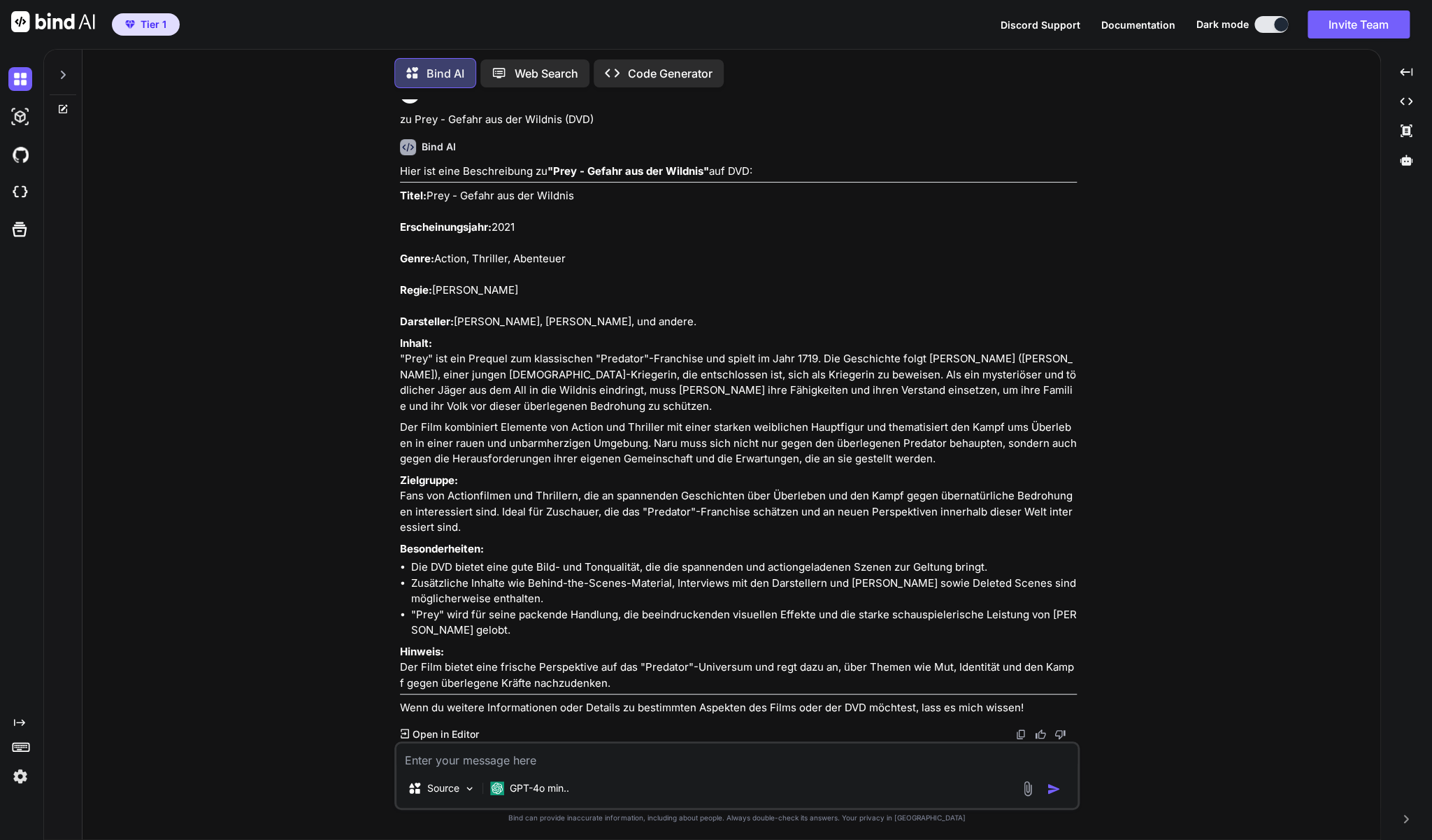
scroll to position [34460, 0]
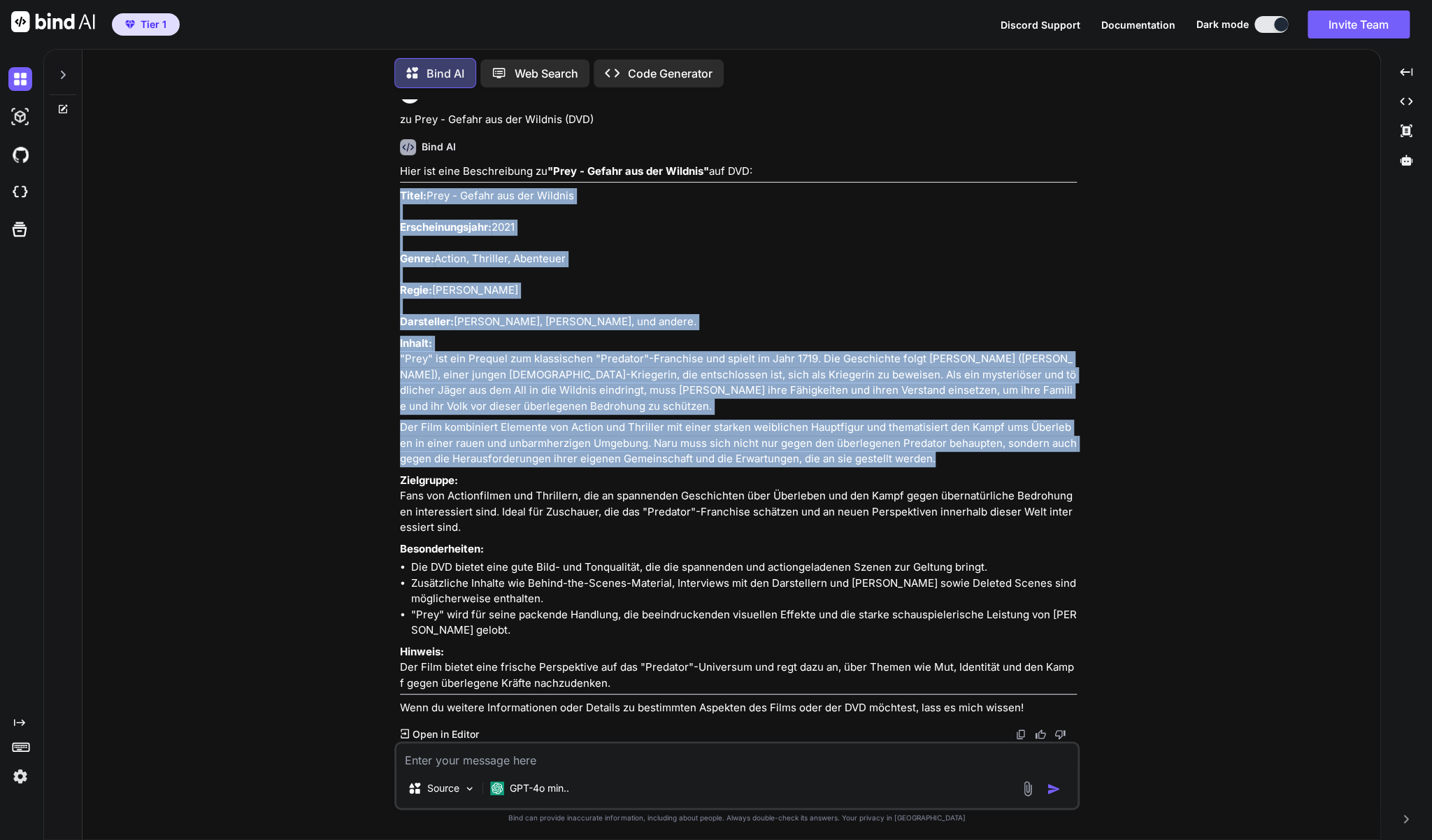
drag, startPoint x: 967, startPoint y: 516, endPoint x: 399, endPoint y: 240, distance: 631.5
click at [399, 240] on div "You Zu Legend of the Seeker - Staffel 1+2 Bind AI Hier ist eine Beschreibung zu…" at bounding box center [738, 420] width 682 height 642
copy div "Titel: Prey - Gefahr aus der Wildnis Erscheinungsjahr: 2021 Genre: Action, Thri…"
click at [755, 415] on p "Inhalt: "Prey" ist ein Prequel zum klassischen "Predator"-Franchise und spielt …" at bounding box center [738, 375] width 676 height 79
drag, startPoint x: 961, startPoint y: 506, endPoint x: 492, endPoint y: 257, distance: 531.0
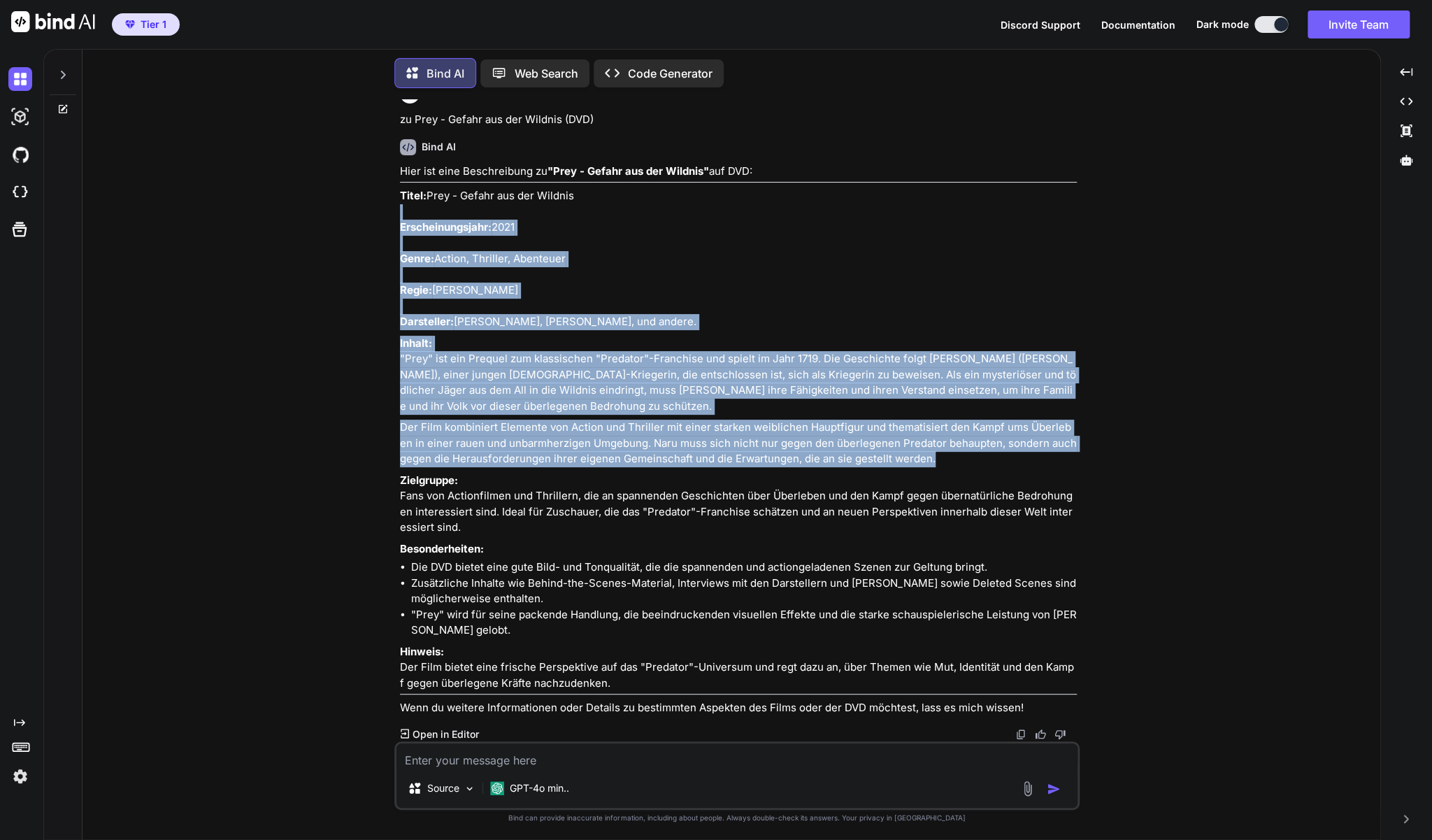
click at [437, 259] on div "Hier ist eine Beschreibung zu "Prey - Gefahr aus der Wildnis" auf DVD: Titel: P…" at bounding box center [738, 439] width 676 height 552
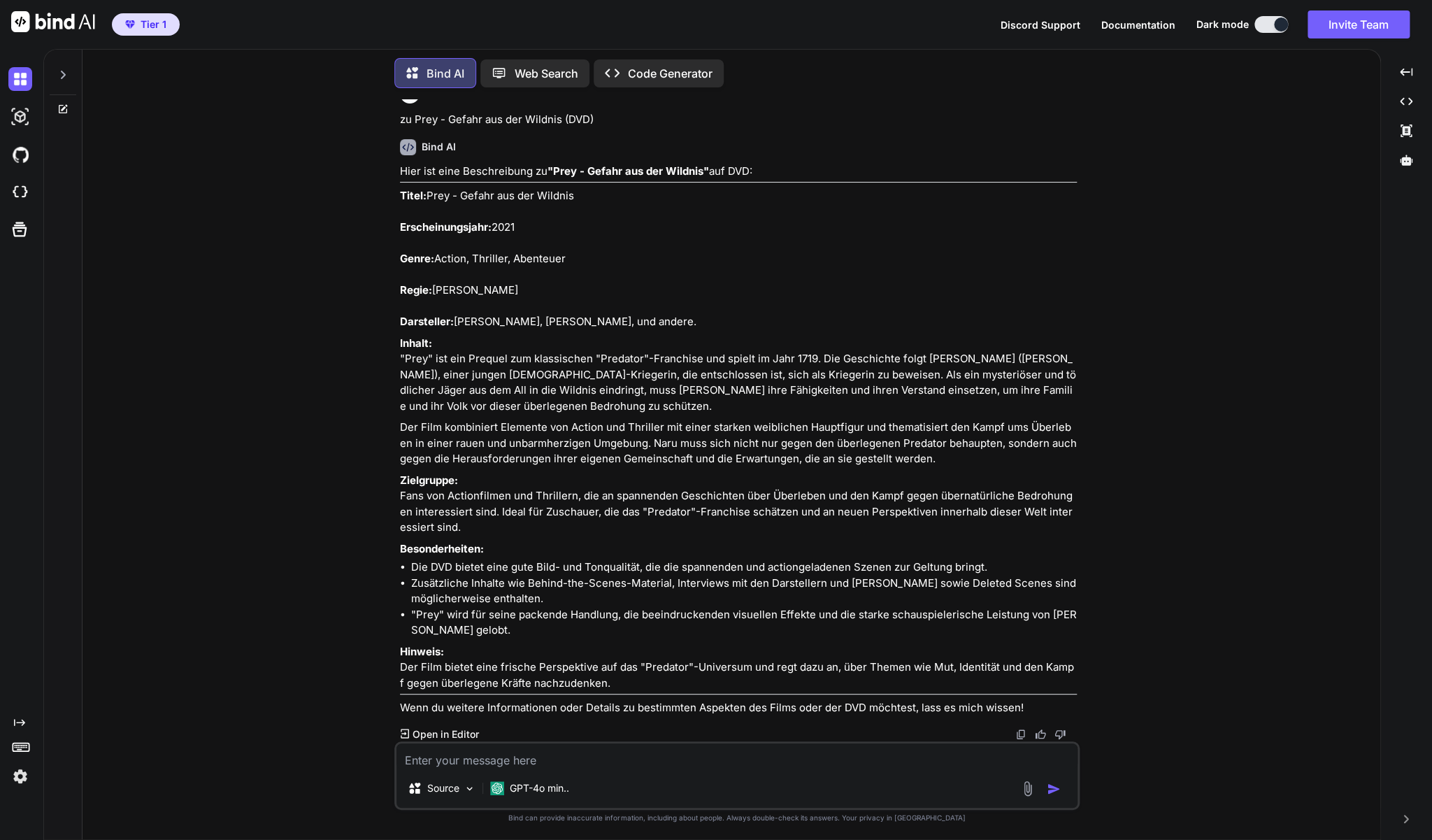
click at [579, 245] on p "Titel: Prey - Gefahr aus der Wildnis Erscheinungsjahr: 2021 Genre: Action, Thri…" at bounding box center [738, 259] width 676 height 142
drag, startPoint x: 581, startPoint y: 236, endPoint x: 427, endPoint y: 236, distance: 154.0
click at [427, 236] on p "Titel: Prey - Gefahr aus der Wildnis Erscheinungsjahr: 2021 Genre: Action, Thri…" at bounding box center [738, 259] width 676 height 142
copy p "Prey - Gefahr aus der Wildnis"
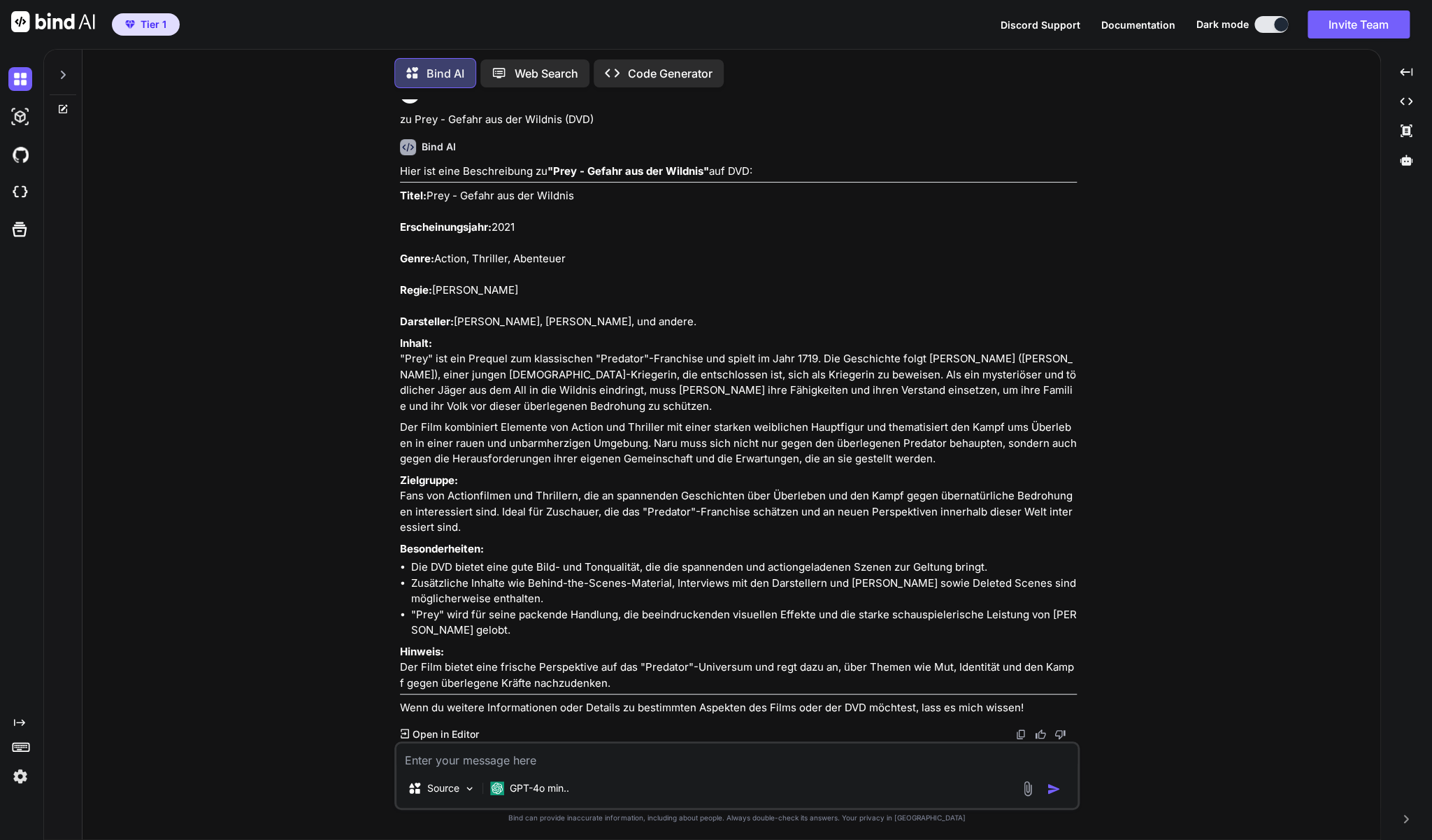
click at [592, 753] on textarea at bounding box center [737, 755] width 681 height 25
paste textarea "Piranha 1 & 2 (2 DVD's)"
type textarea "zu Piranha 1 & 2 (2 DVD's)"
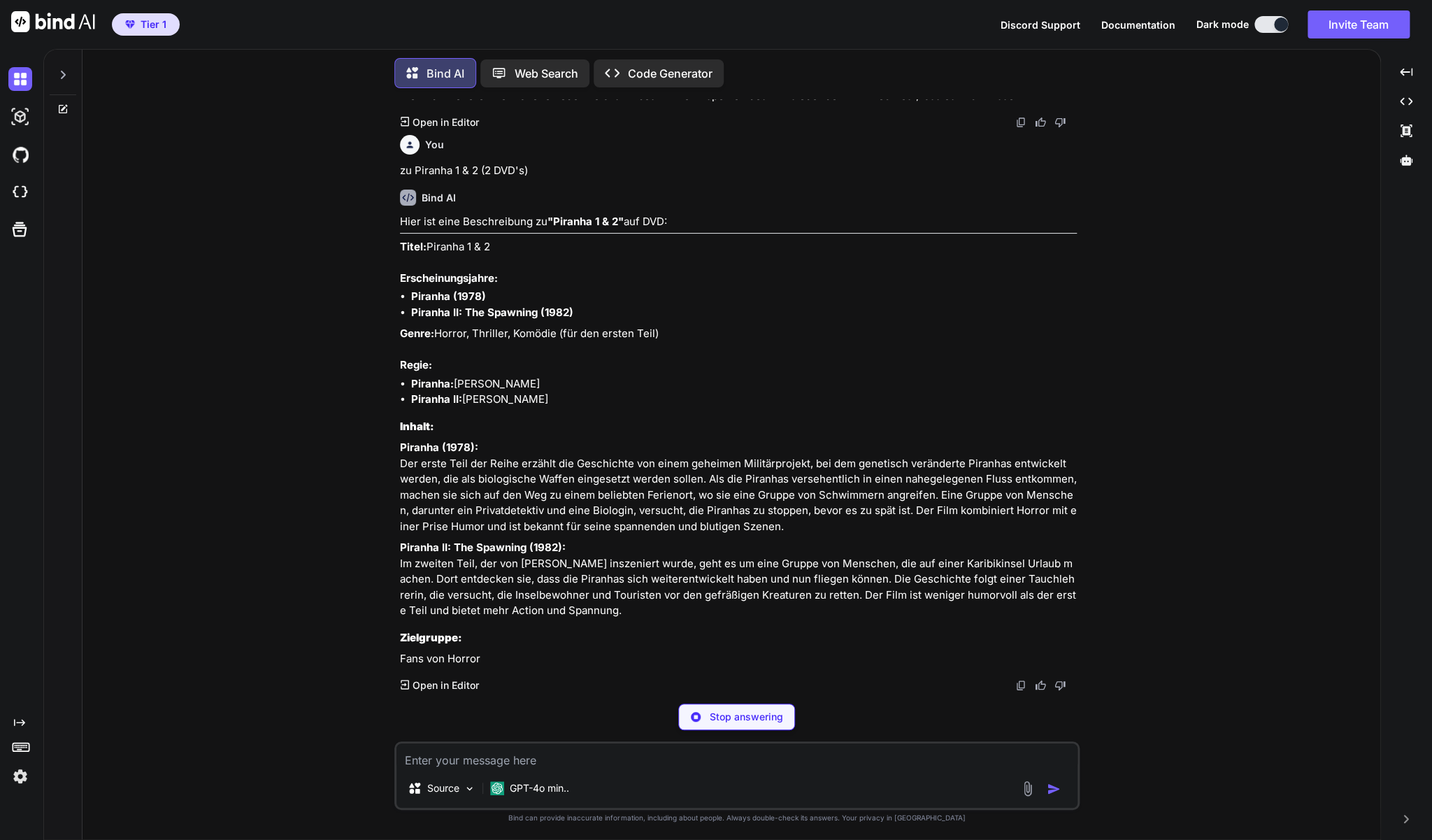
scroll to position [35189, 0]
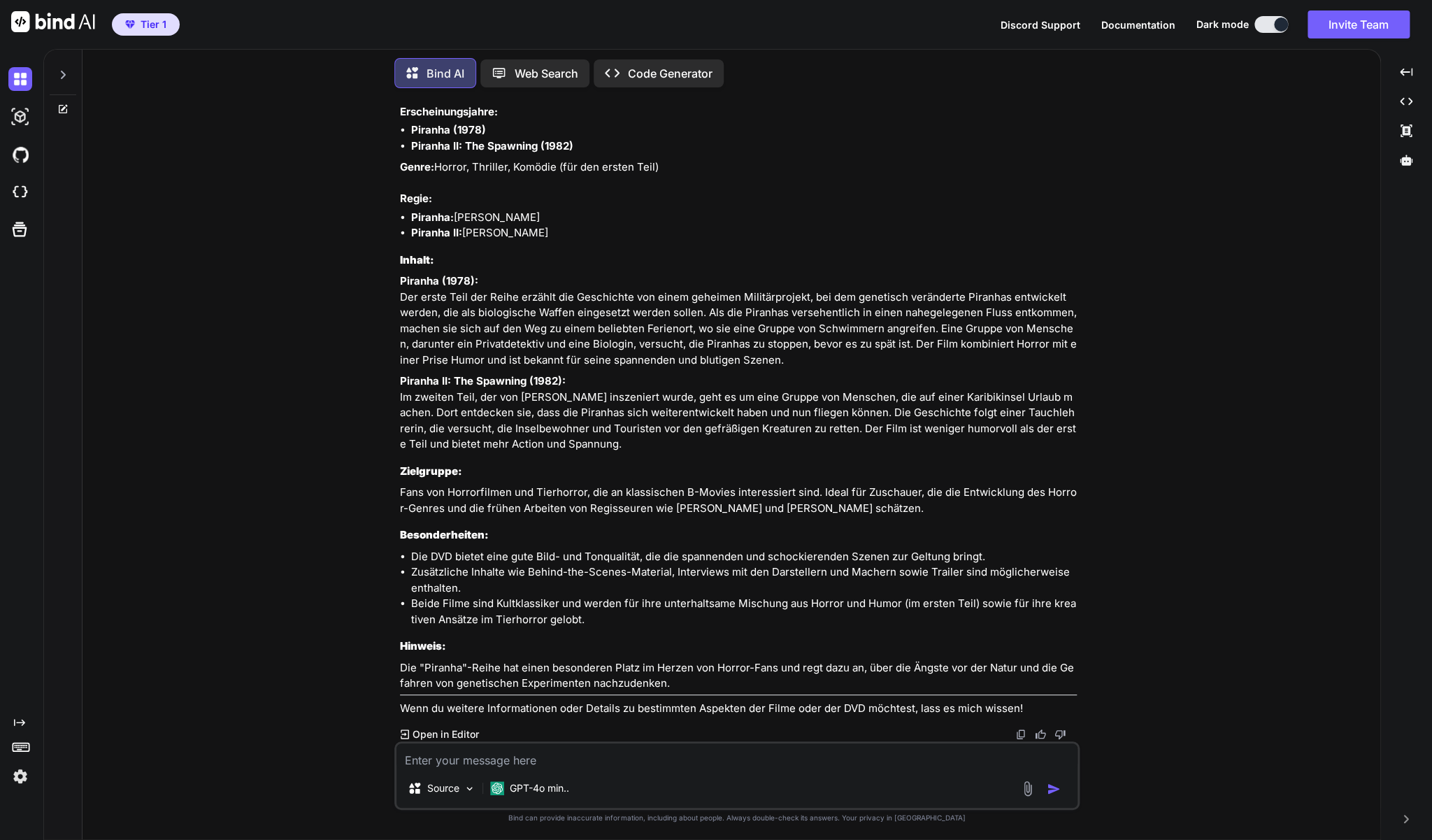
drag, startPoint x: 626, startPoint y: 607, endPoint x: 400, endPoint y: 215, distance: 452.5
click at [400, 215] on div "You Zu Legend of the Seeker - Staffel 1+2 Bind AI Hier ist eine Beschreibung zu…" at bounding box center [738, 420] width 682 height 642
copy div "Lorem: Ipsumdo 6 & 2 Sitametconsectetu: Adipisc (5481) Elitsed DO: Eiu Temporin…"
click at [624, 760] on textarea at bounding box center [737, 755] width 681 height 25
paste textarea "Ich weiss noch immer, was Du getan hast (DVD)"
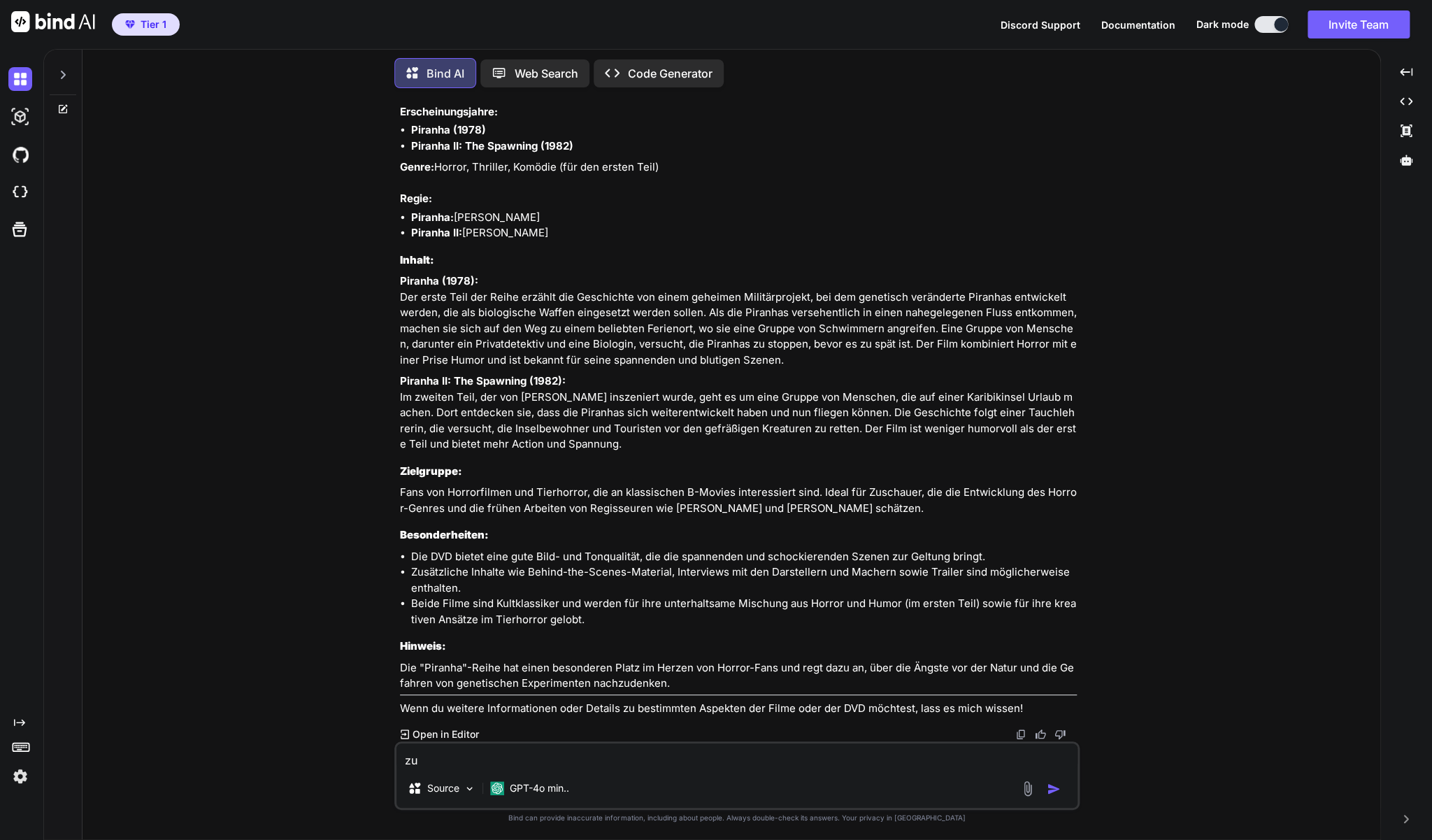
type textarea "zu Ich weiss noch immer, was Du getan hast (DVD)"
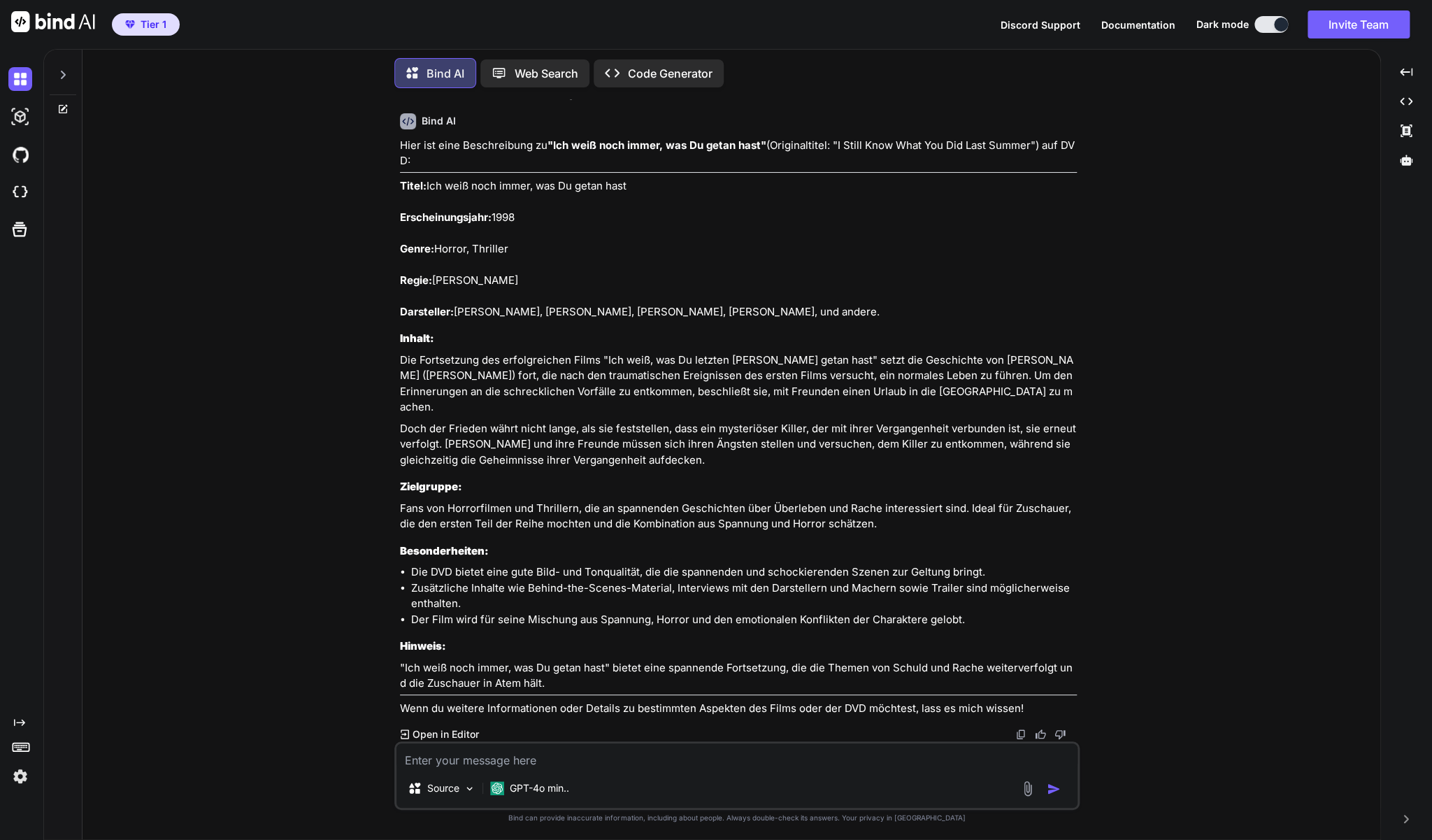
scroll to position [35898, 0]
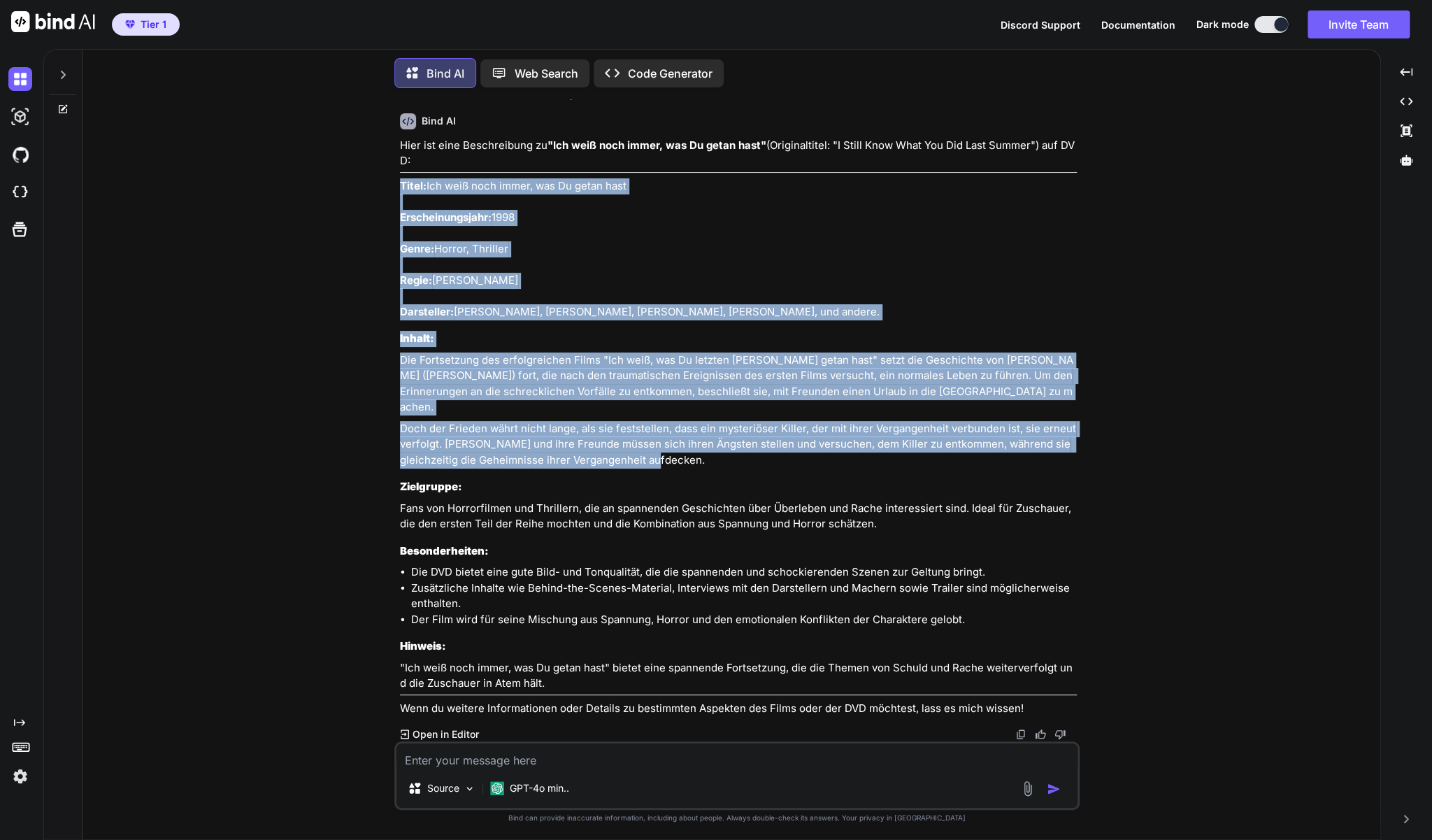
drag, startPoint x: 647, startPoint y: 593, endPoint x: 402, endPoint y: 333, distance: 357.2
click at [402, 333] on div "Hier ist eine Beschreibung zu "Ich weiß noch immer, was Du getan hast" (Origina…" at bounding box center [738, 427] width 676 height 579
